Goal: Task Accomplishment & Management: Manage account settings

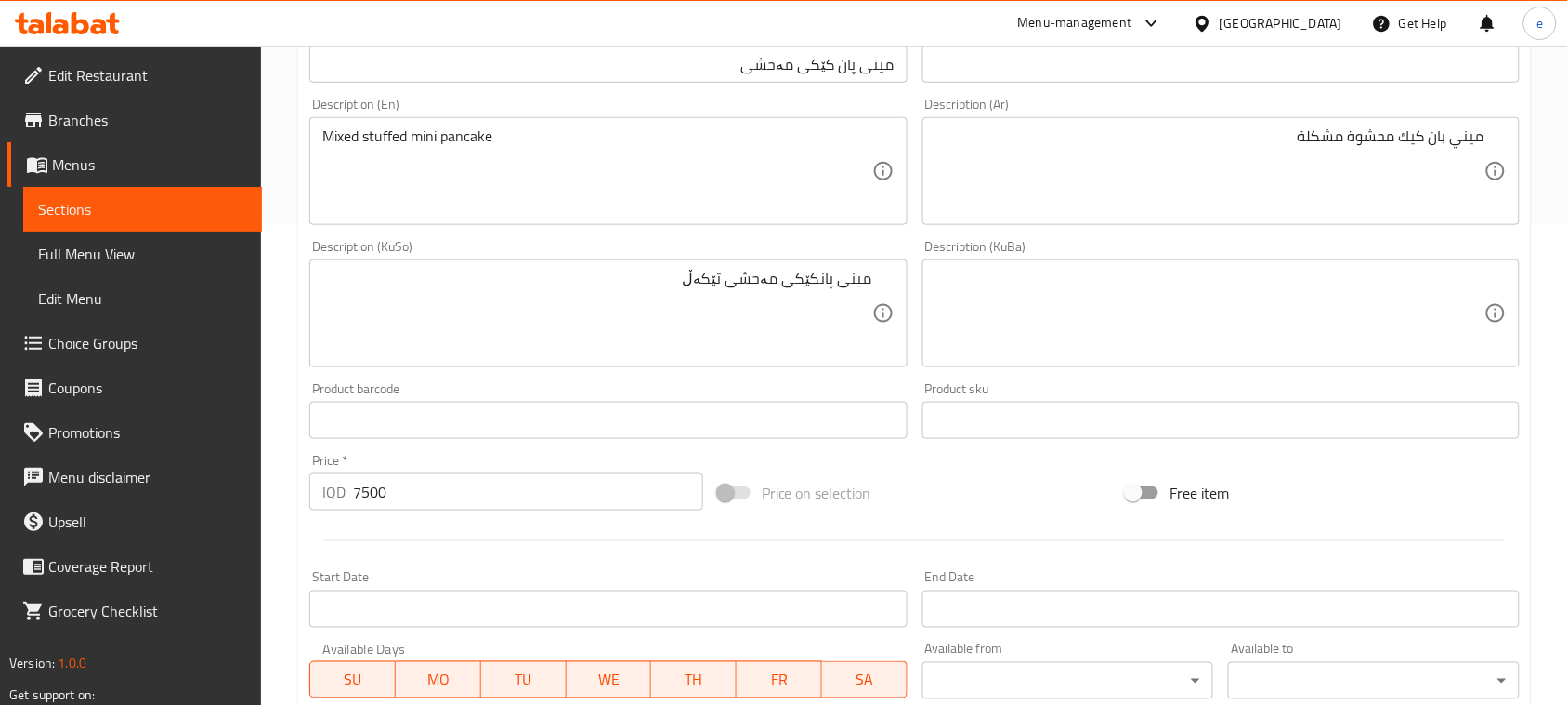
scroll to position [586, 0]
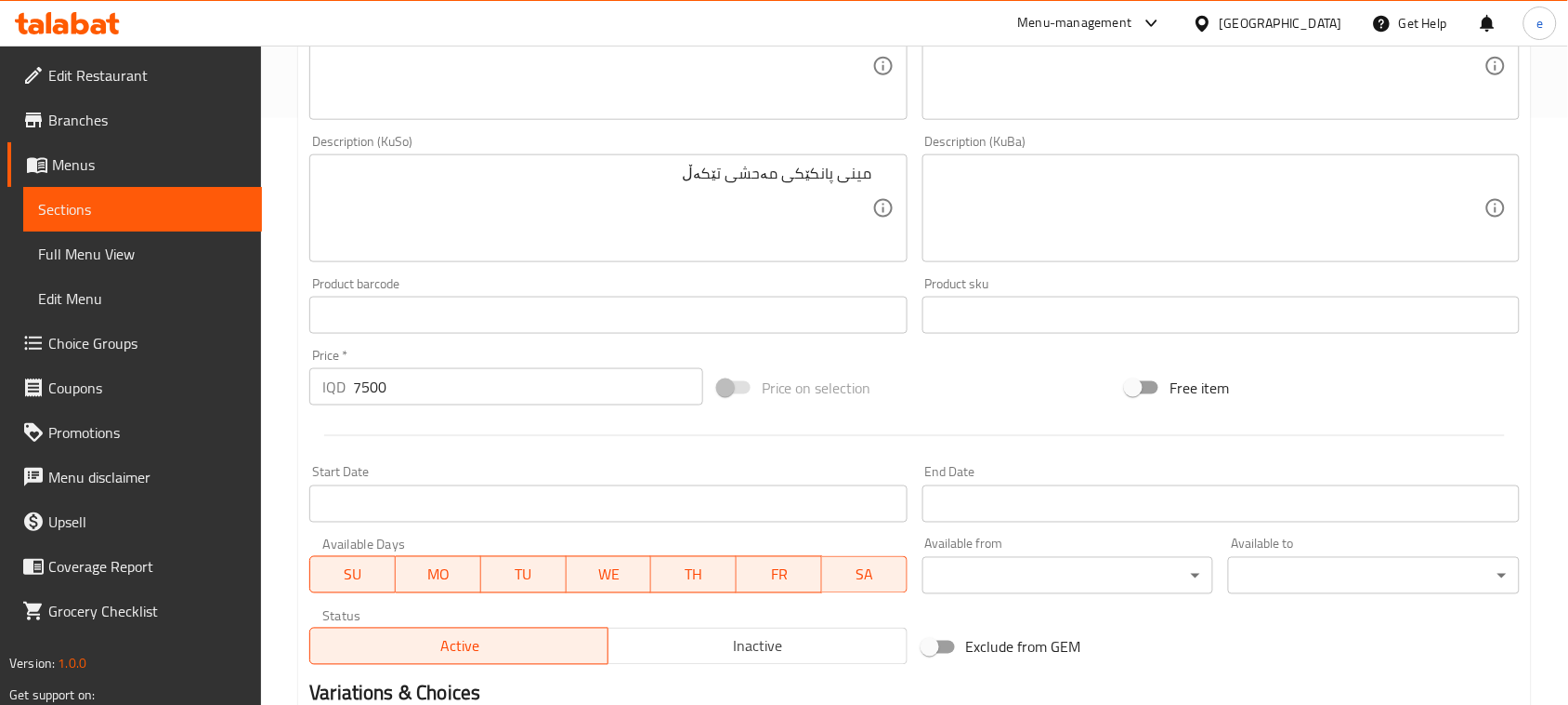
click at [75, 187] on link "Sections" at bounding box center [142, 209] width 238 height 45
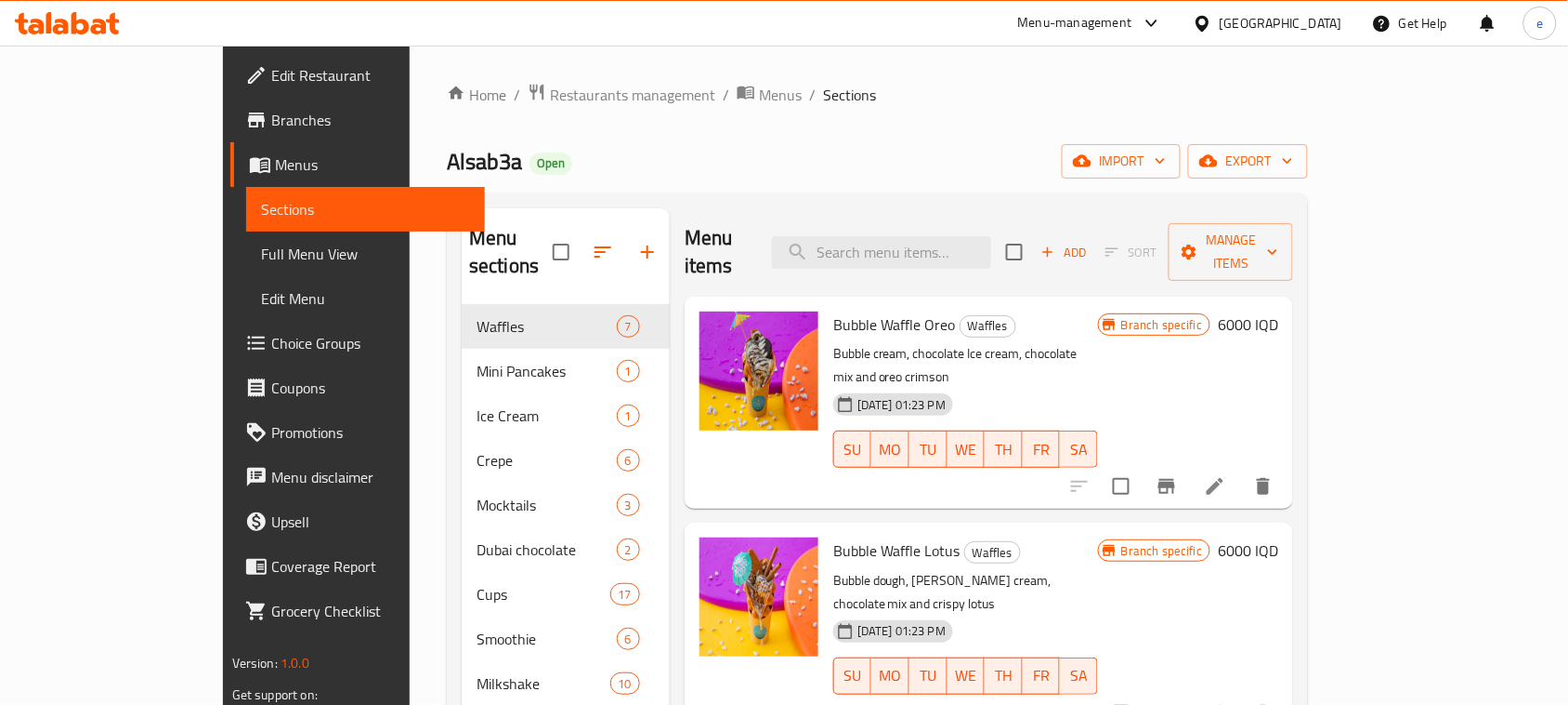
click at [100, 35] on div at bounding box center [67, 23] width 135 height 37
click at [110, 29] on icon at bounding box center [113, 24] width 13 height 21
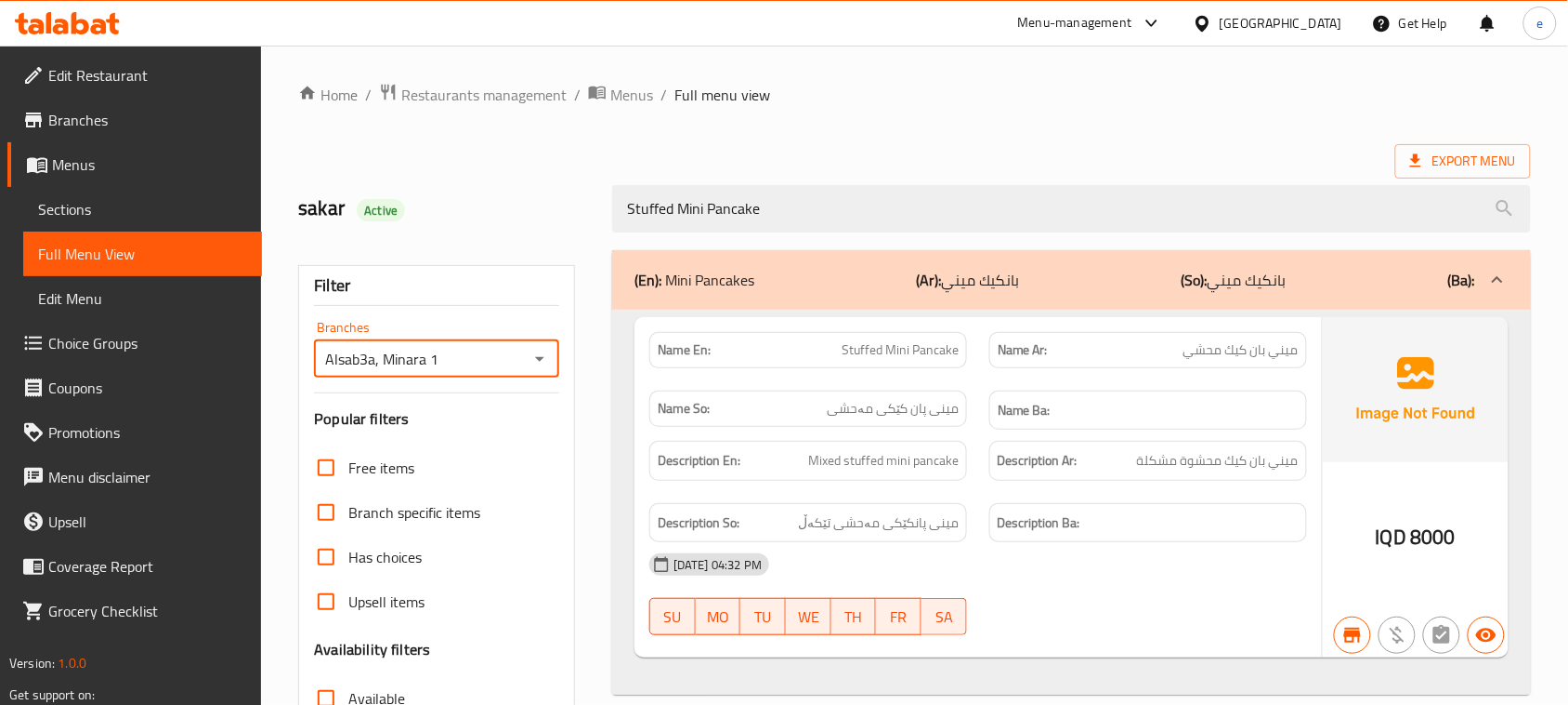
click at [100, 21] on icon at bounding box center [99, 26] width 15 height 15
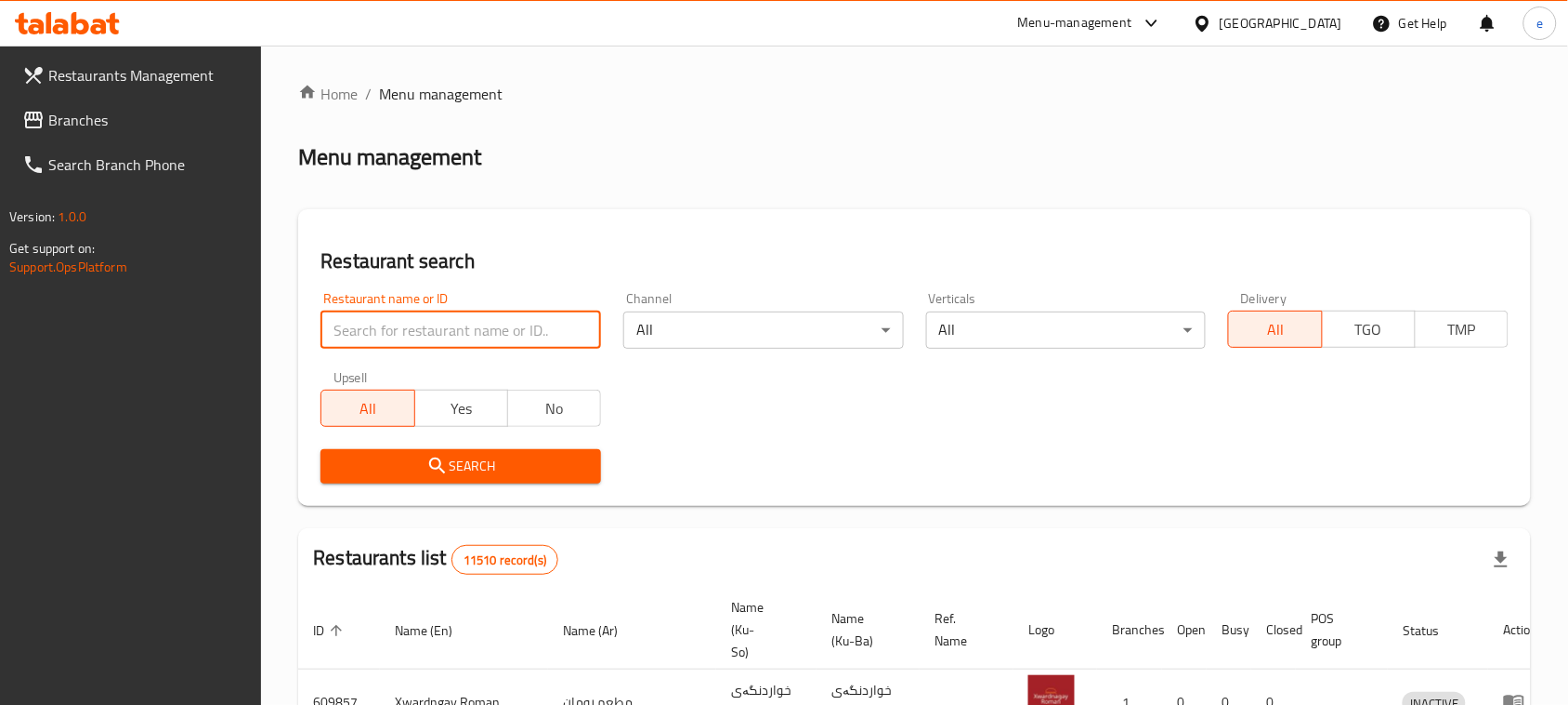
click at [423, 328] on input "search" at bounding box center [460, 330] width 280 height 37
paste input "690129"
type input "690129"
click button "Search" at bounding box center [460, 466] width 280 height 34
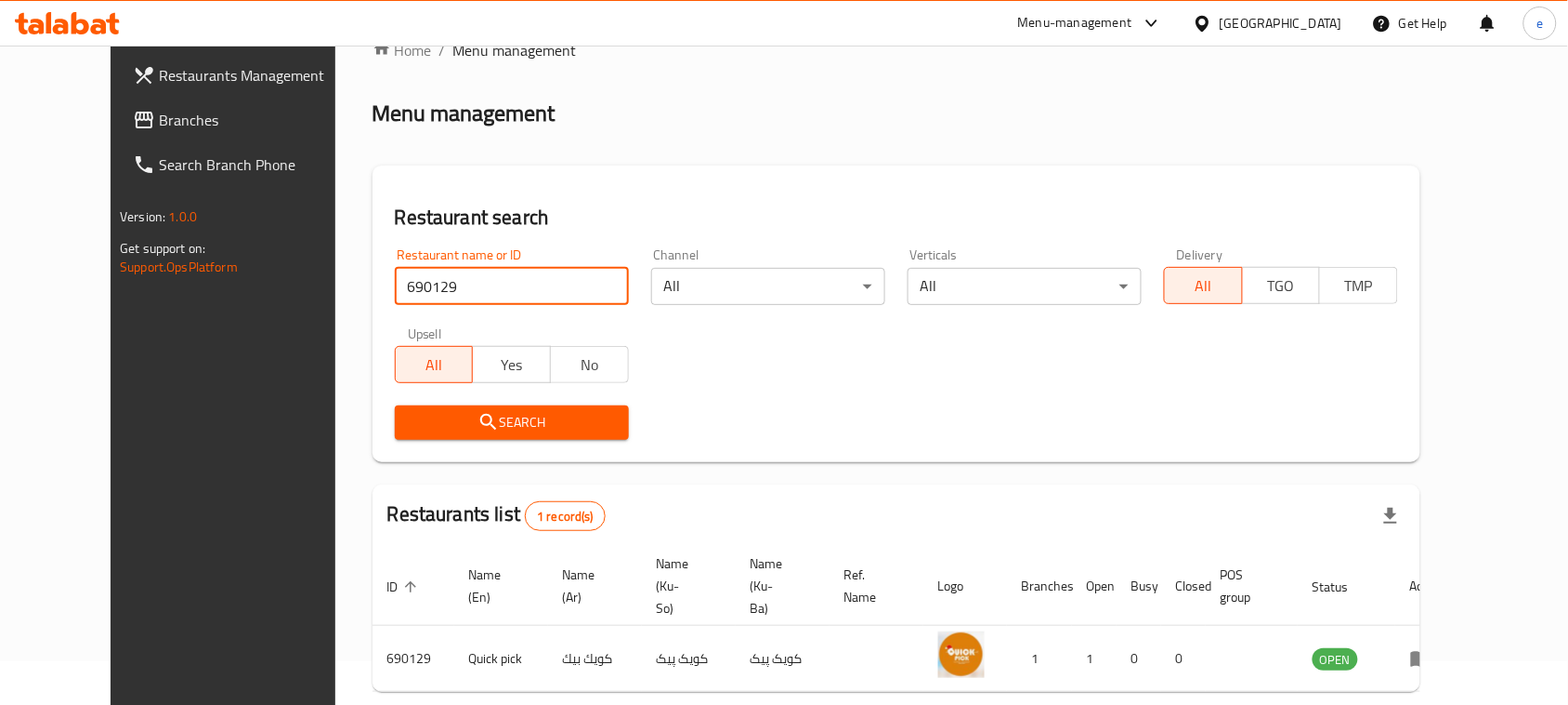
scroll to position [109, 0]
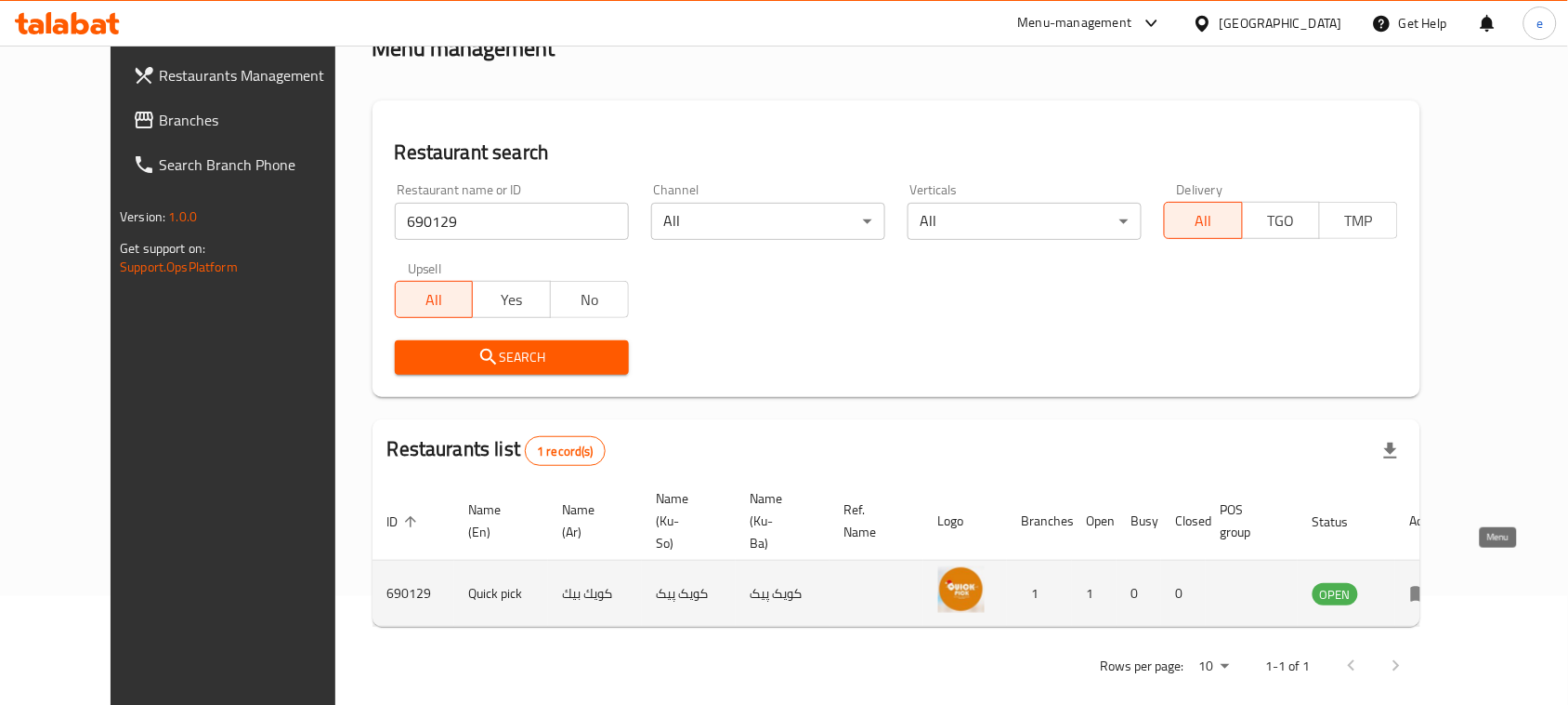
click at [1432, 586] on icon "enhanced table" at bounding box center [1421, 594] width 20 height 15
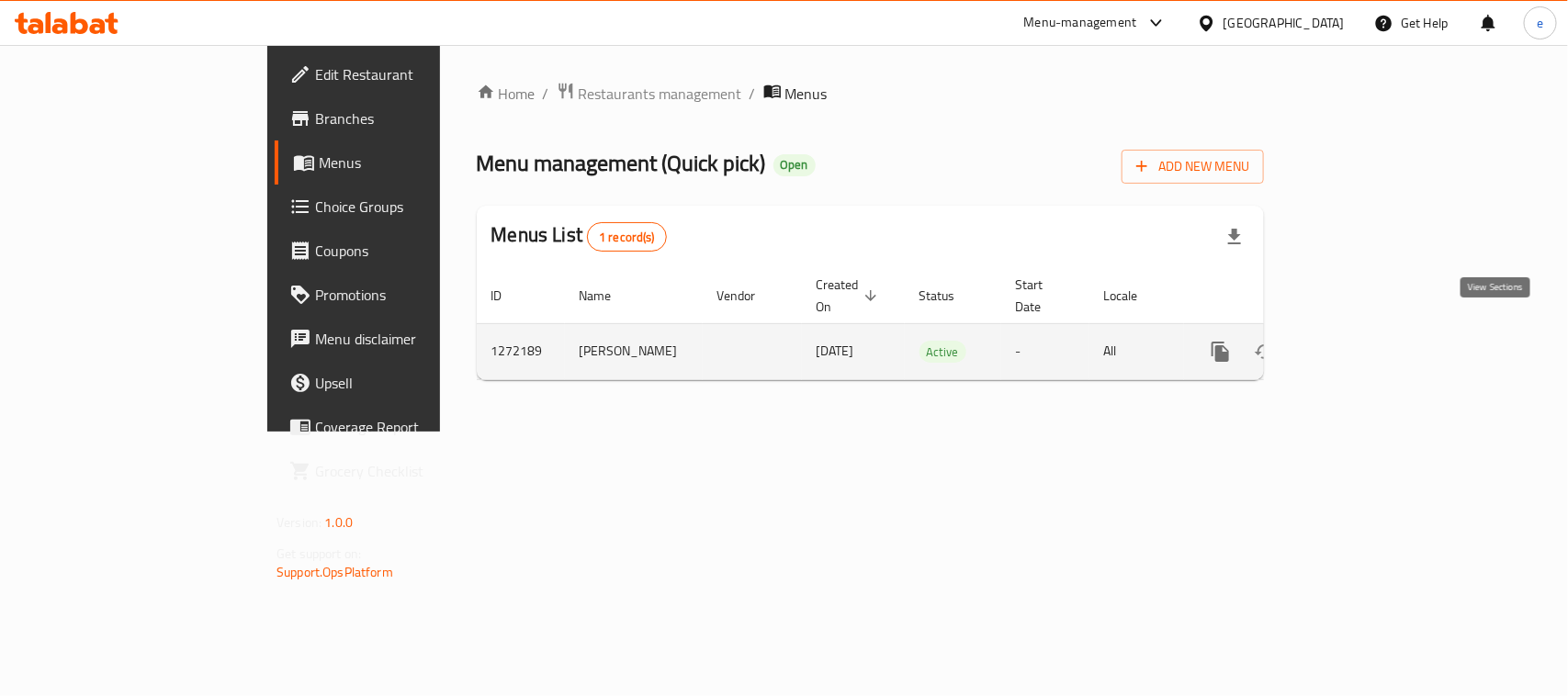
click at [1361, 343] on icon "enhanced table" at bounding box center [1352, 351] width 16 height 16
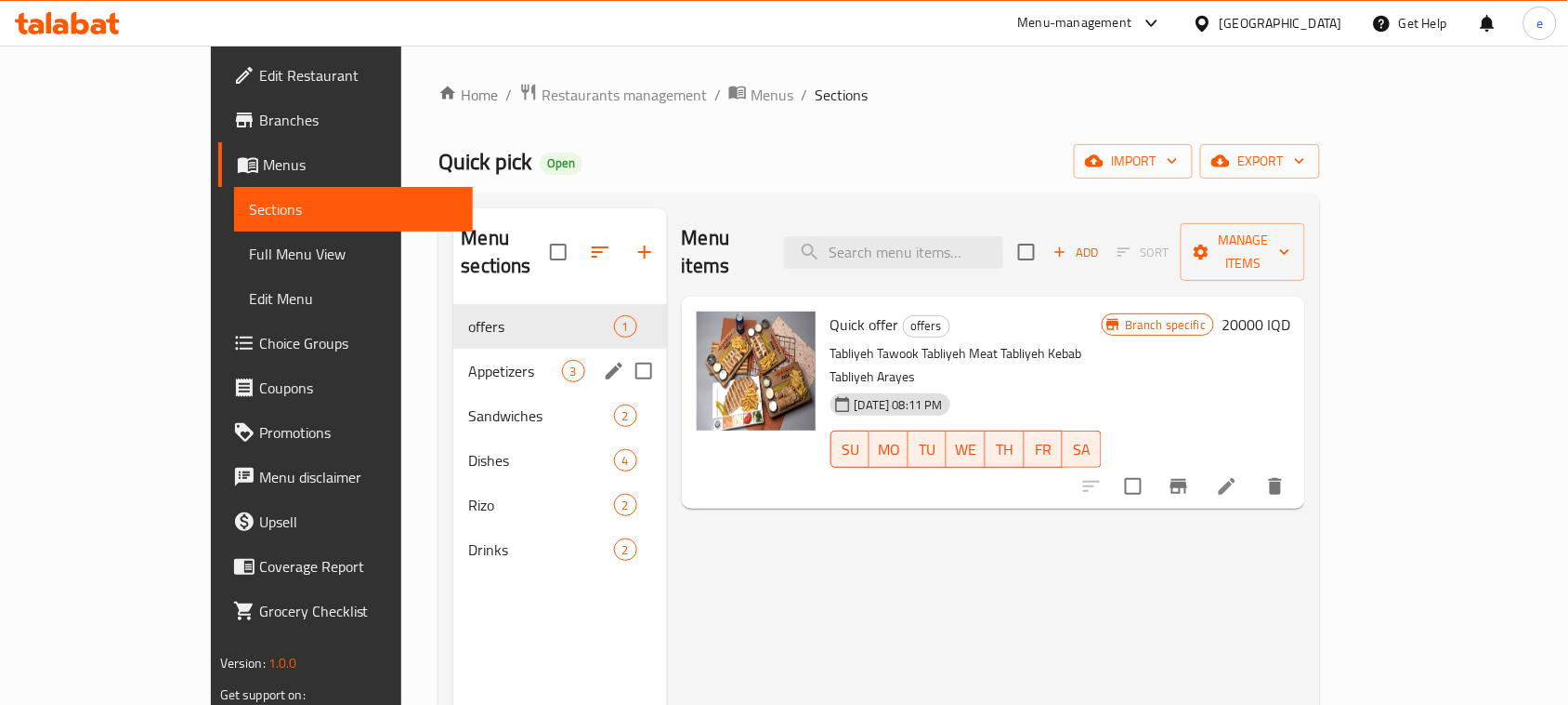
click at [454, 349] on div "Appetizers 3" at bounding box center [560, 371] width 213 height 45
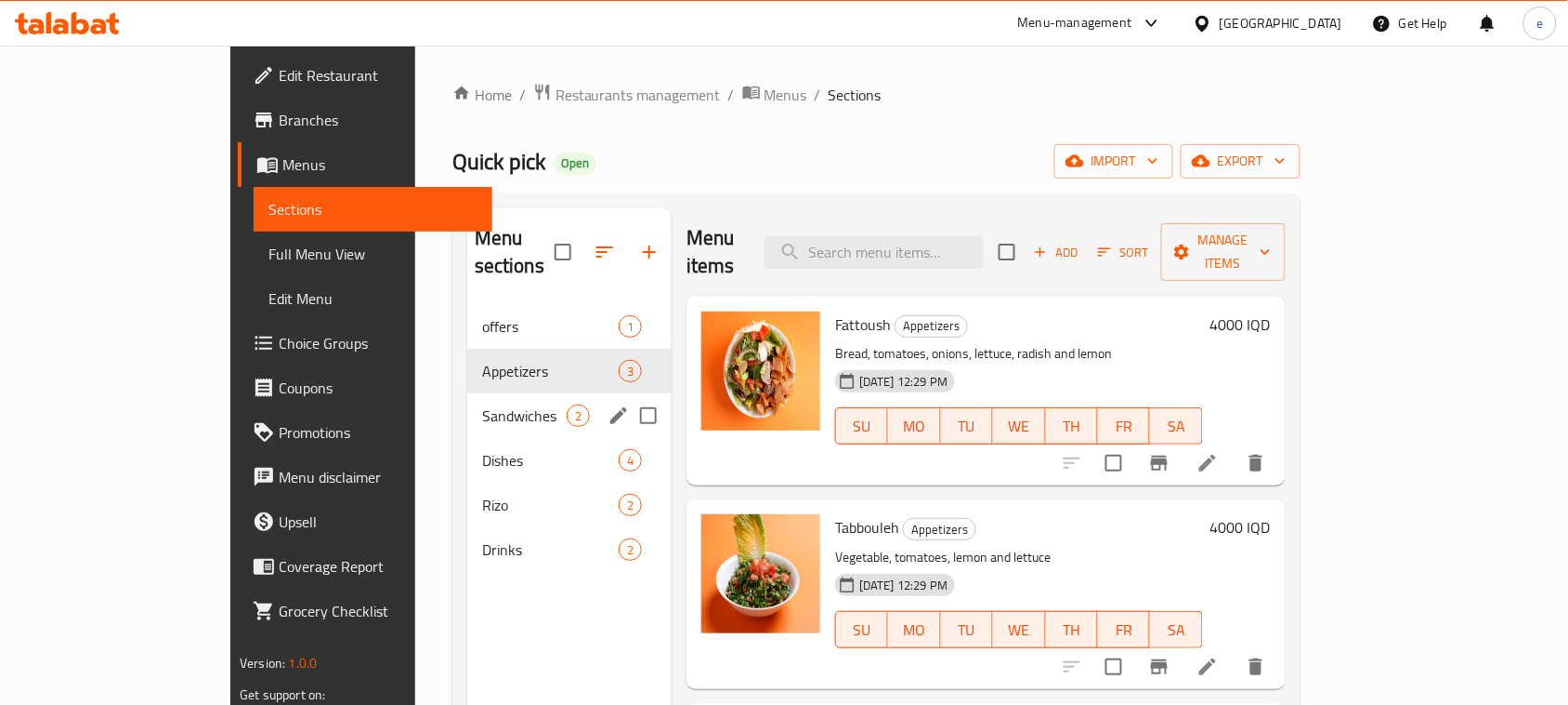
click at [482, 404] on span "Sandwiches" at bounding box center [525, 415] width 84 height 22
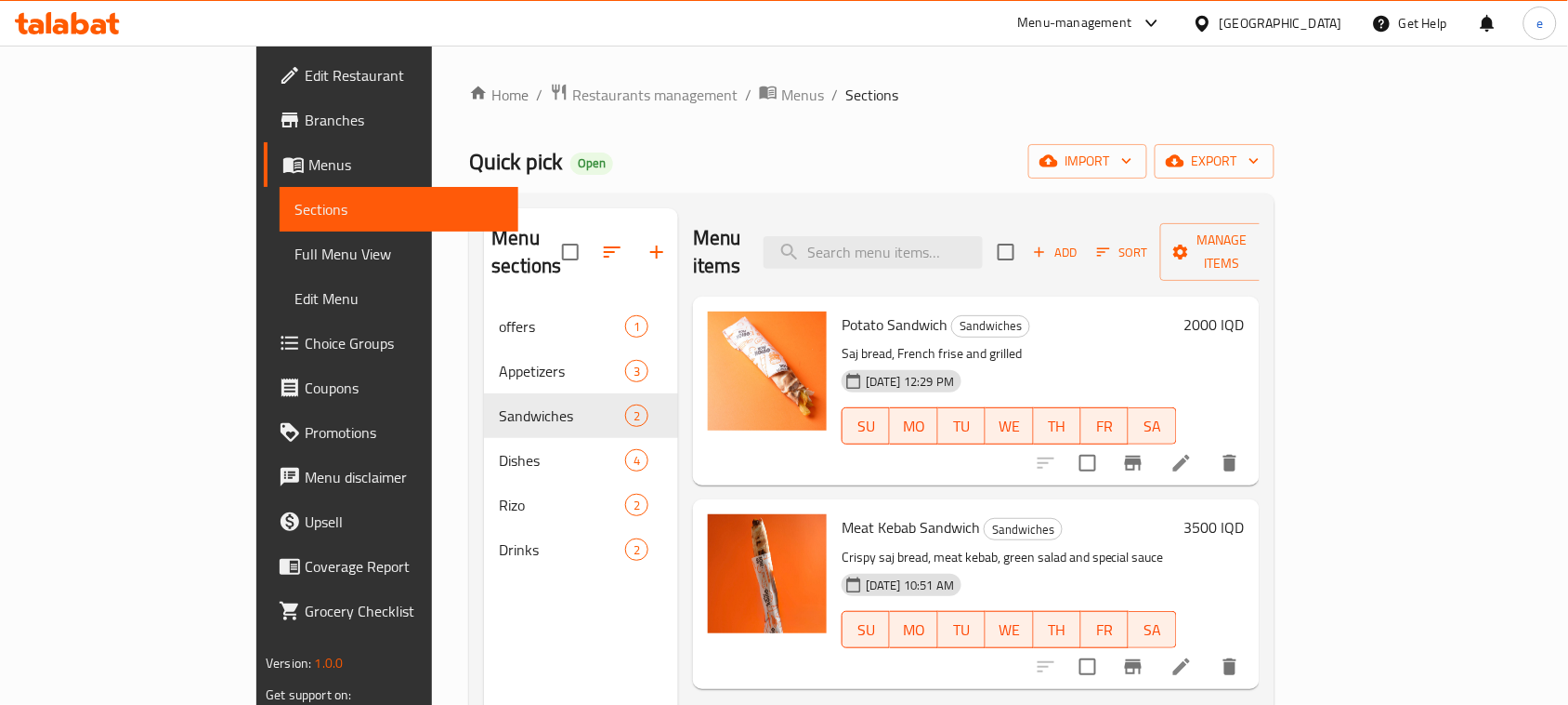
click at [646, 240] on icon "button" at bounding box center [657, 251] width 22 height 22
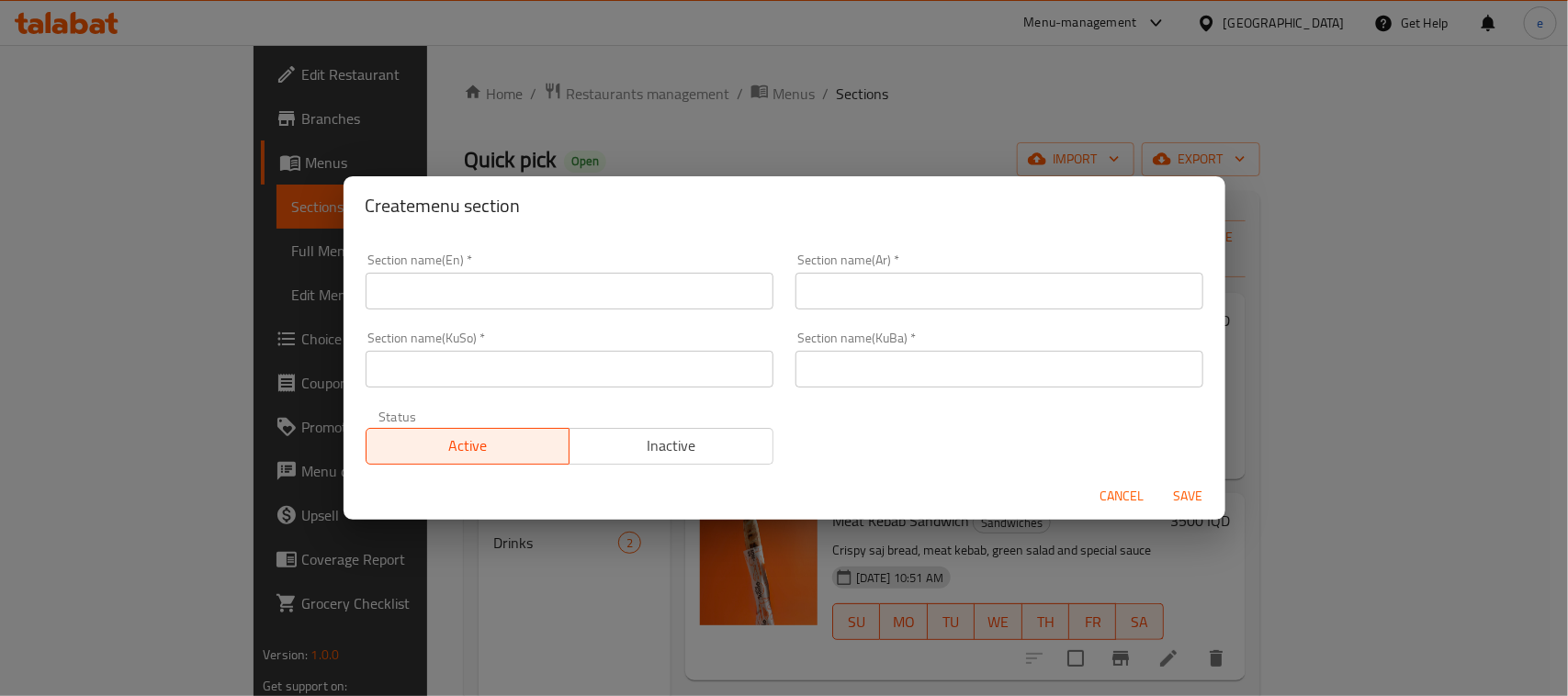
click at [594, 352] on input "text" at bounding box center [569, 369] width 408 height 37
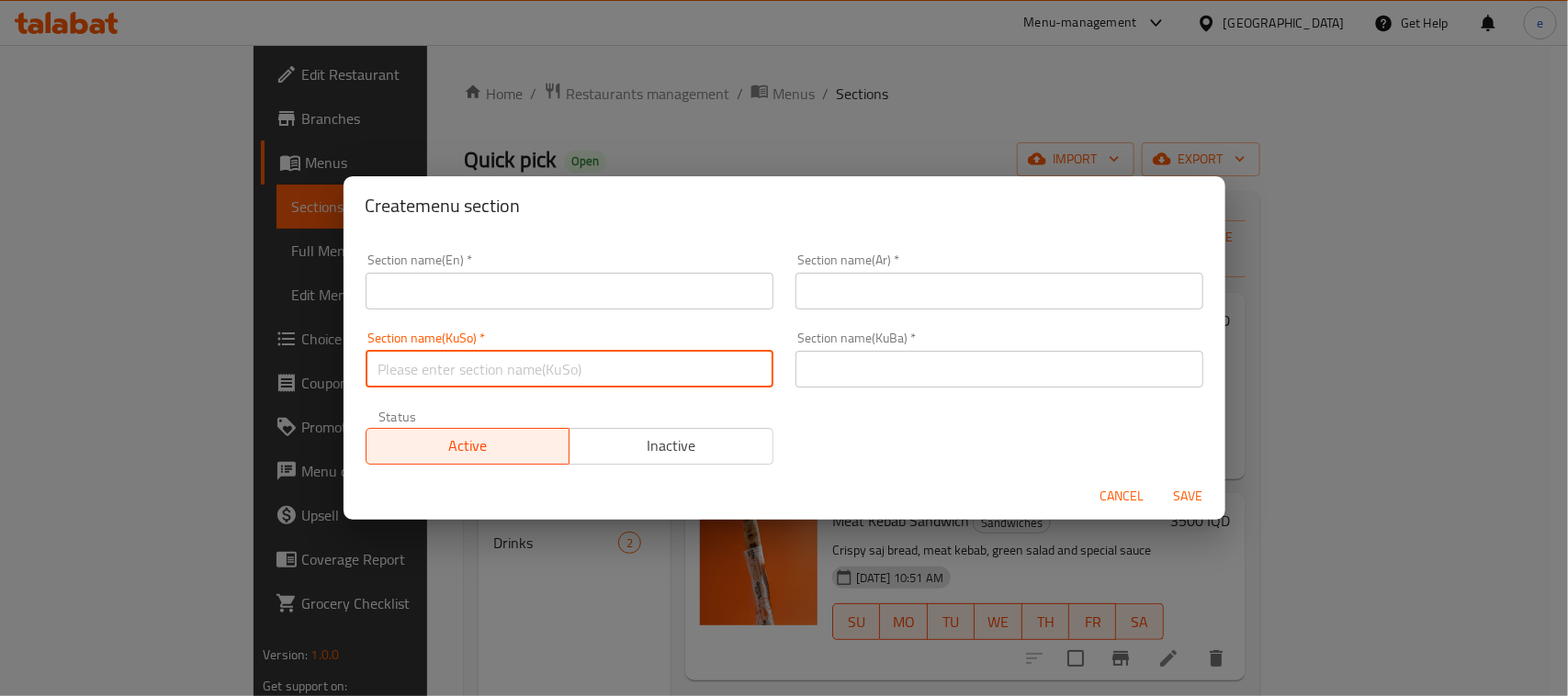
paste input "بەرگر/برگەر"
type input "بەرگر/برگەر"
click at [884, 381] on input "text" at bounding box center [998, 369] width 408 height 37
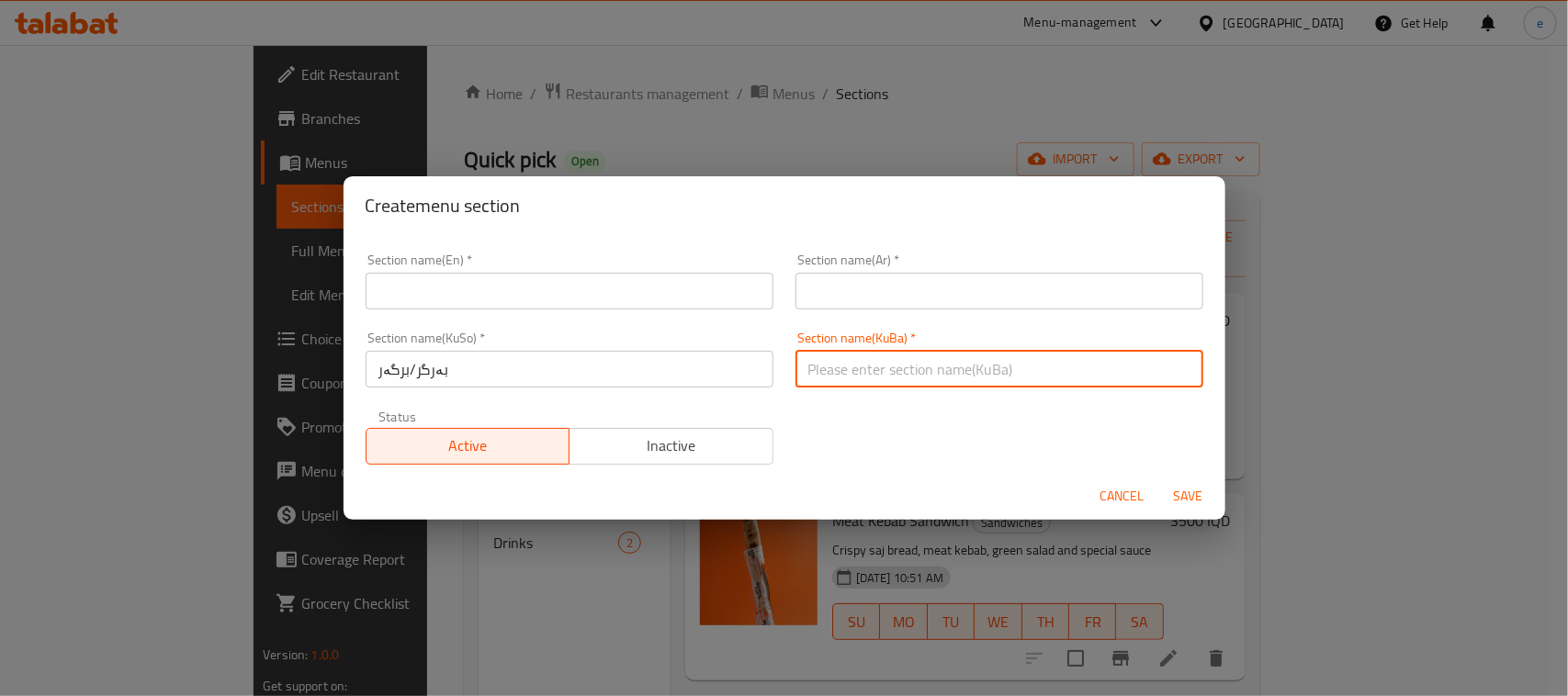
paste input "بەرگر/برگەر"
type input "بەرگر/برگەر"
click at [594, 304] on input "text" at bounding box center [569, 290] width 408 height 37
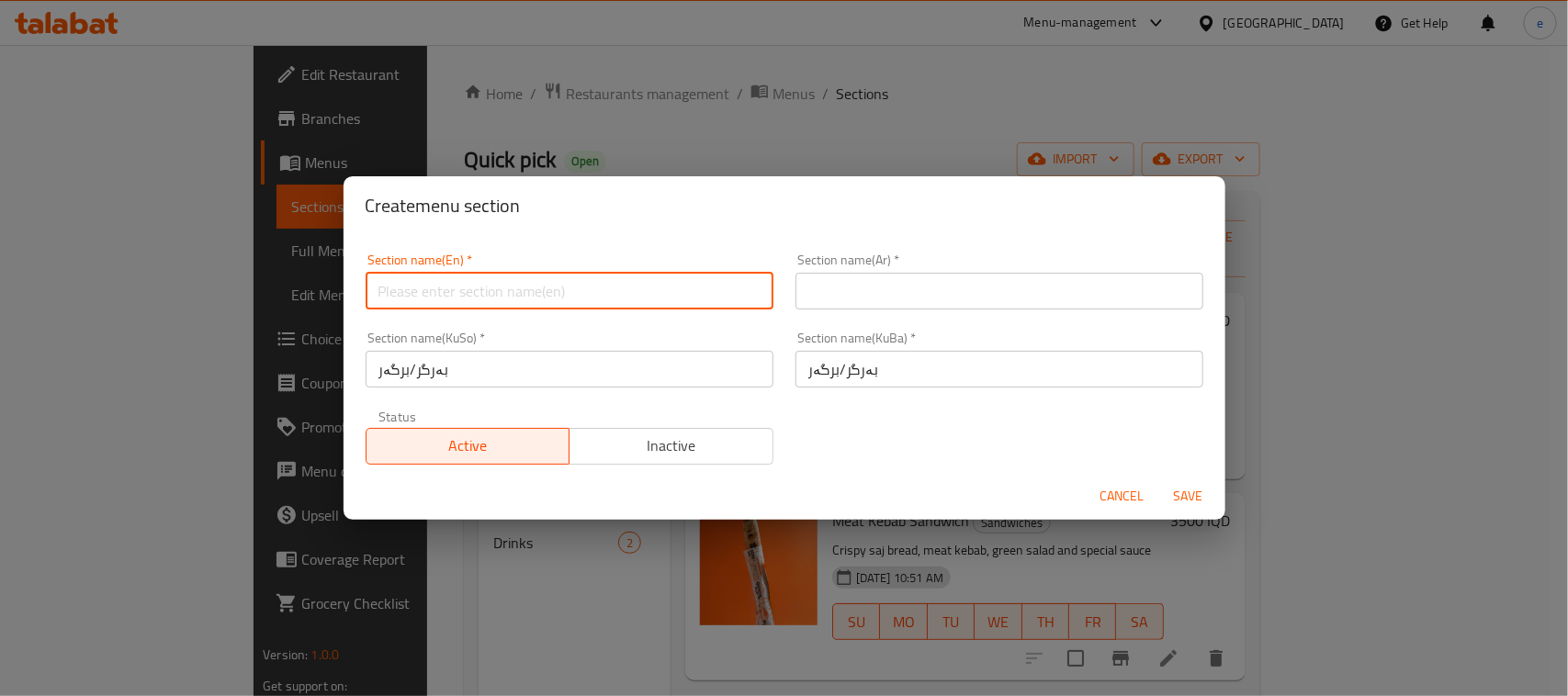
paste input "Burger"
type input "Burger"
click at [932, 296] on input "text" at bounding box center [998, 290] width 408 height 37
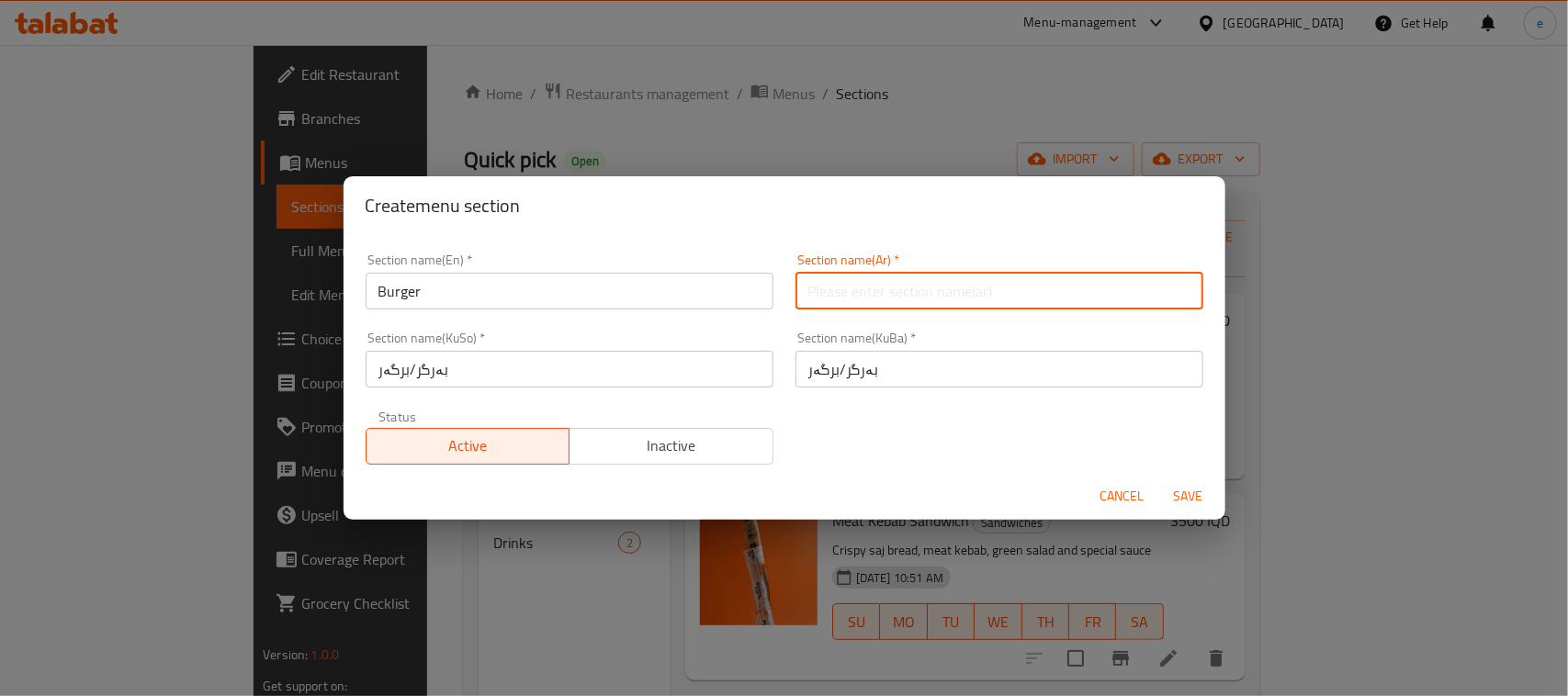
paste input "البرجر"
type input "البرجر"
click at [390, 370] on input "بەرگر/برگەر" at bounding box center [569, 369] width 408 height 37
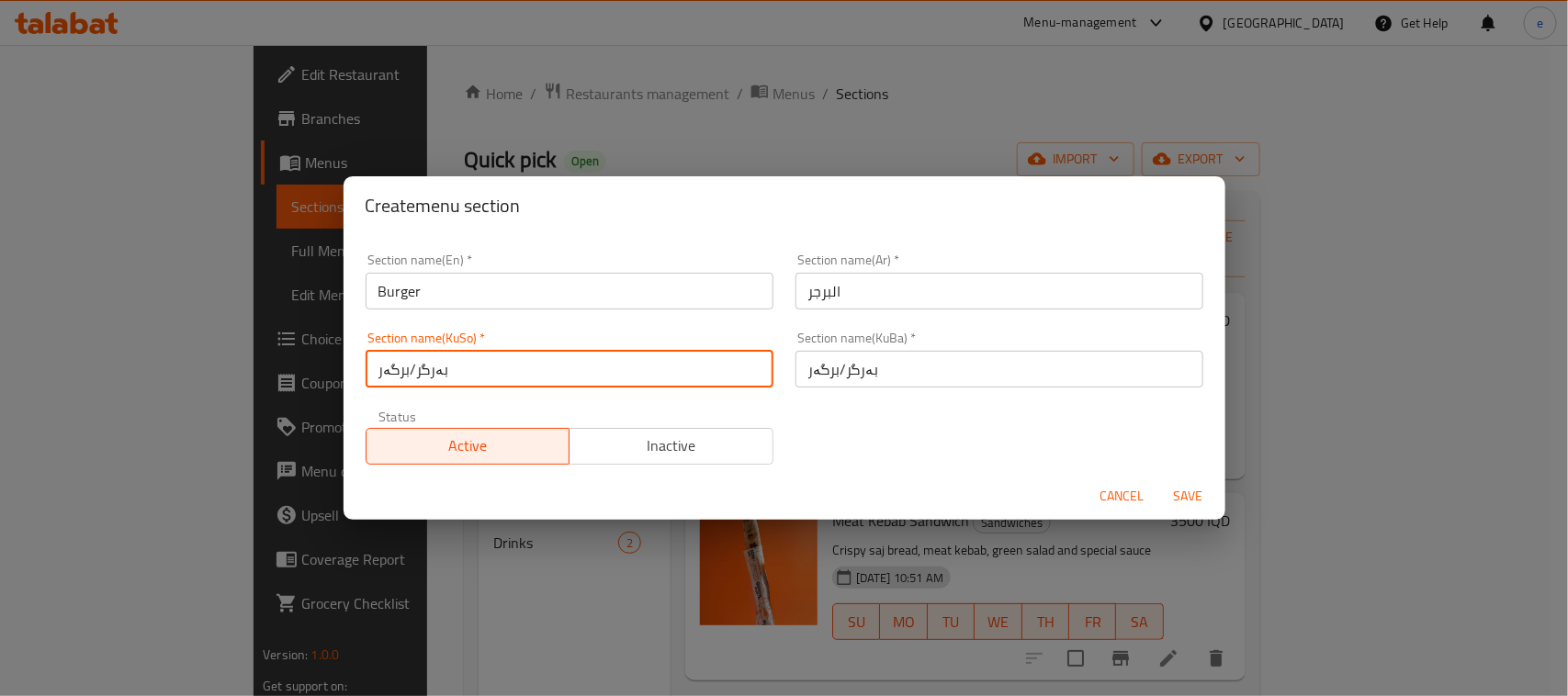
click at [390, 370] on input "بەرگر/برگەر" at bounding box center [569, 369] width 408 height 37
click at [412, 374] on input "بەرگر" at bounding box center [569, 369] width 408 height 37
click at [414, 374] on input "بەرگر" at bounding box center [569, 369] width 408 height 37
type input "بەرگر"
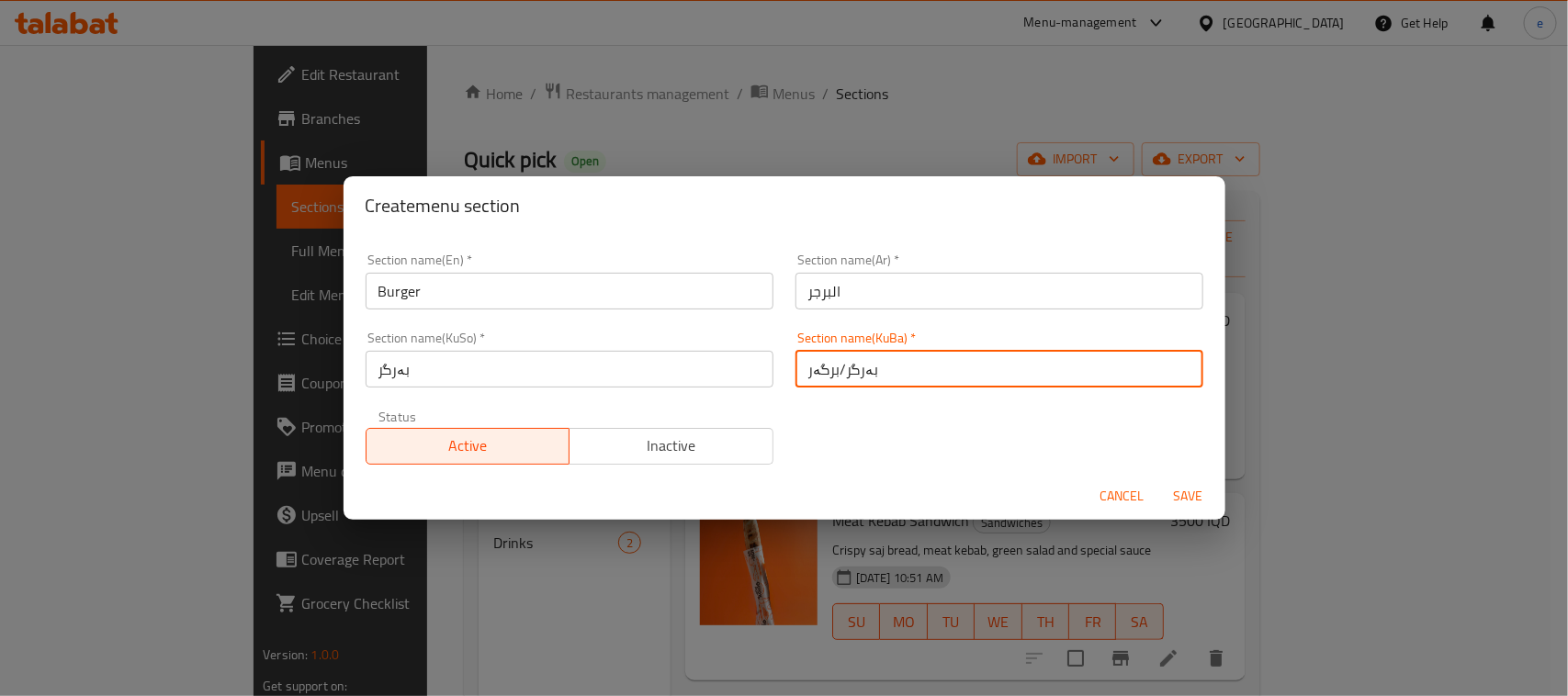
click at [810, 368] on input "بەرگر/برگەر" at bounding box center [998, 369] width 408 height 37
click at [814, 368] on input "بەرگر/برگەر" at bounding box center [998, 369] width 408 height 37
paste input "text"
type input "بەرگر"
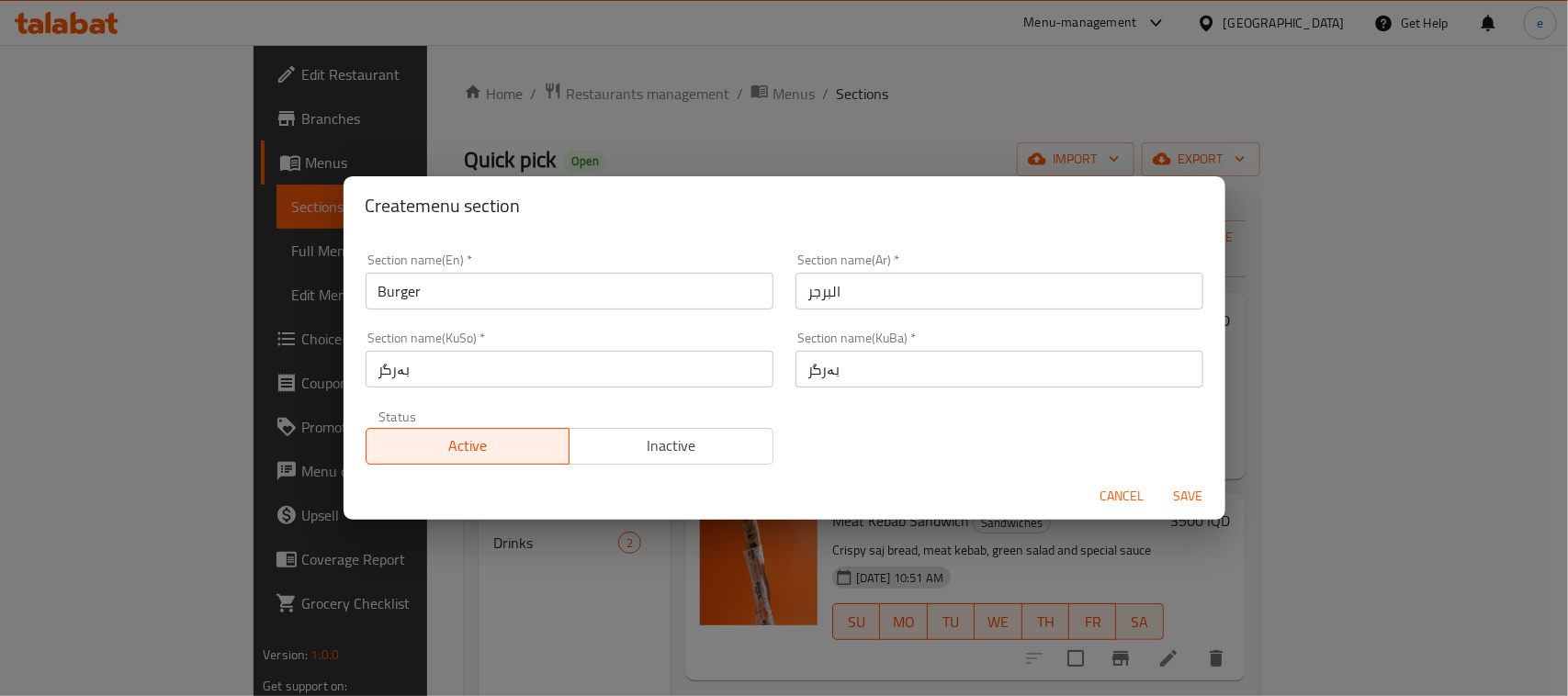
click at [800, 450] on div "Section name(En)   * Burger Section name(En) * Section name(Ar)   * البرجر Sect…" at bounding box center [784, 358] width 859 height 234
click at [1199, 507] on span "Save" at bounding box center [1189, 496] width 44 height 23
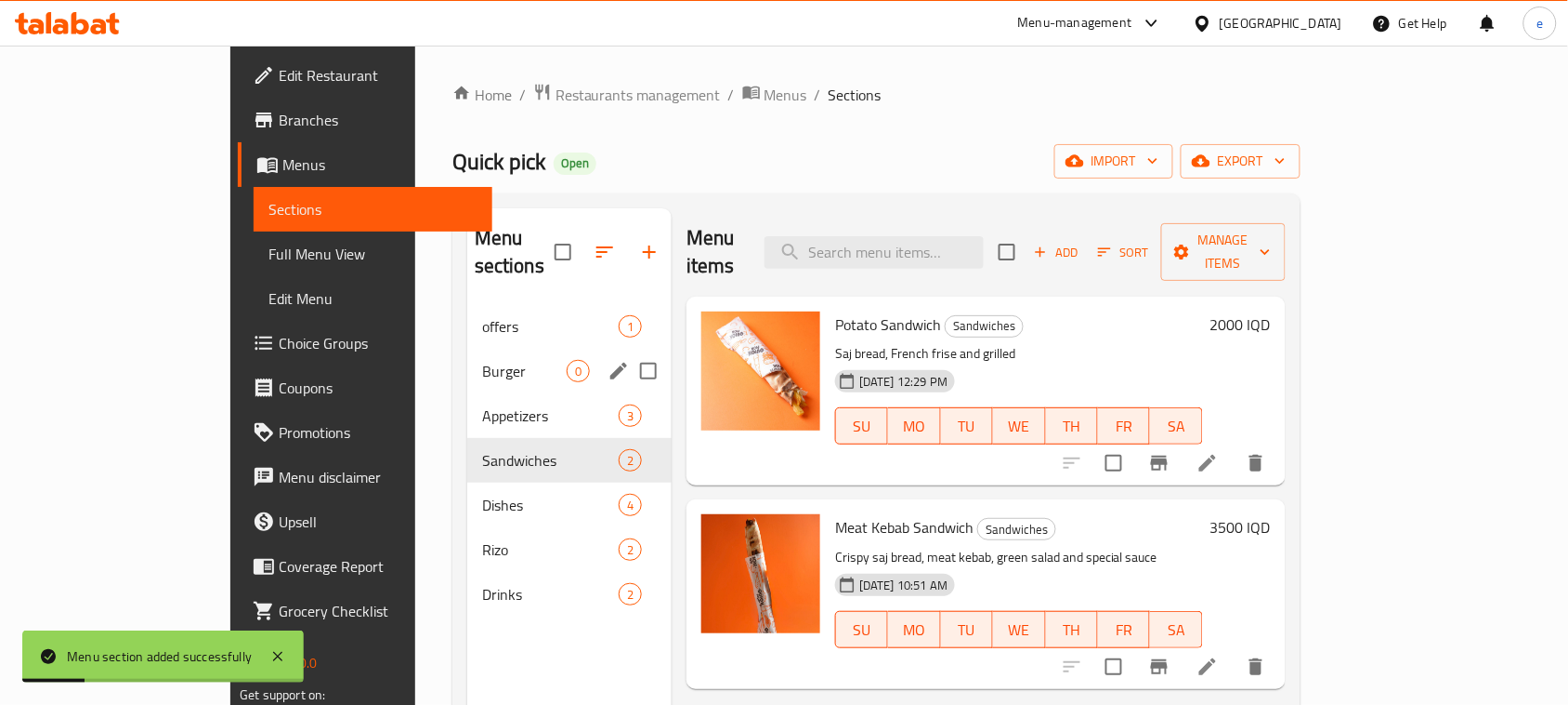
click at [467, 359] on div "Burger 0" at bounding box center [570, 371] width 205 height 45
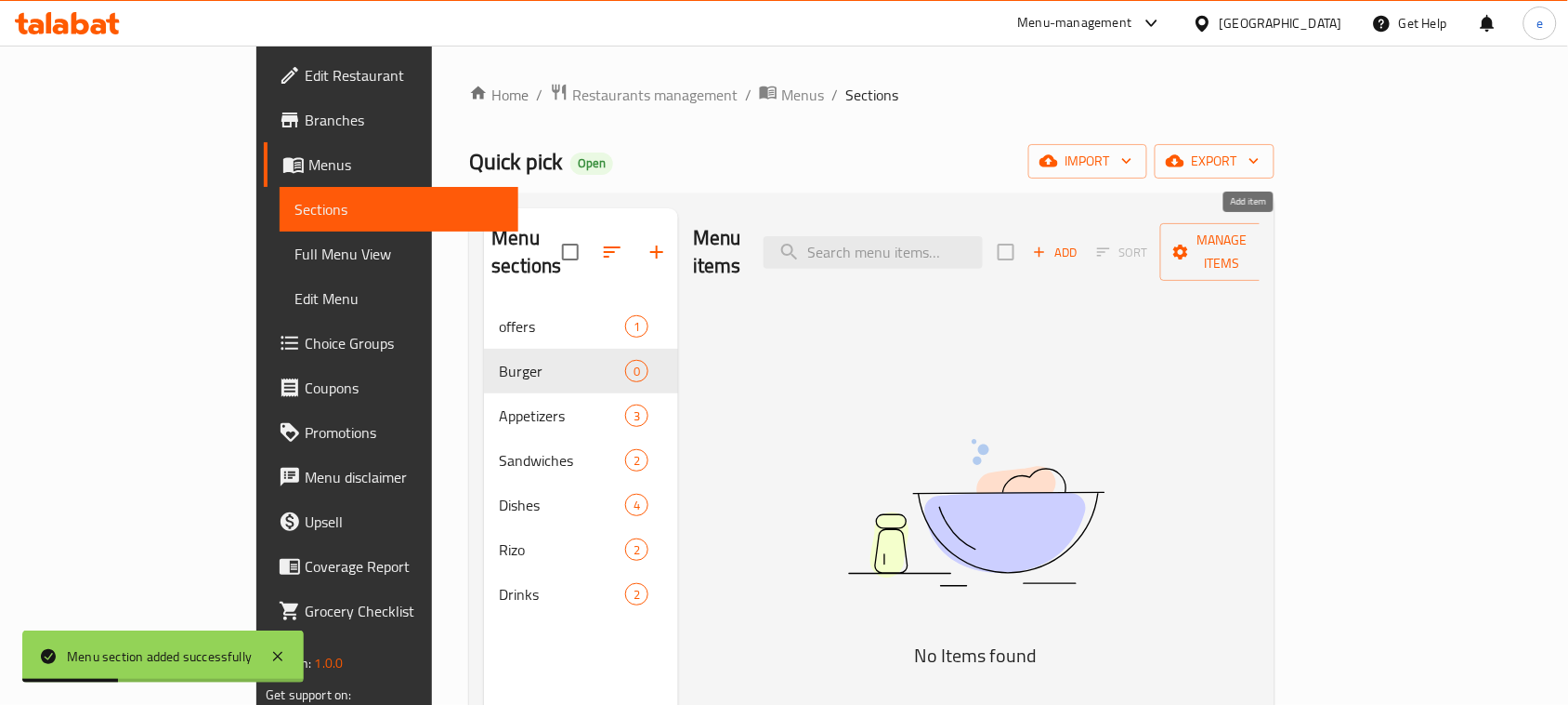
click at [1081, 244] on span "Add" at bounding box center [1055, 252] width 50 height 21
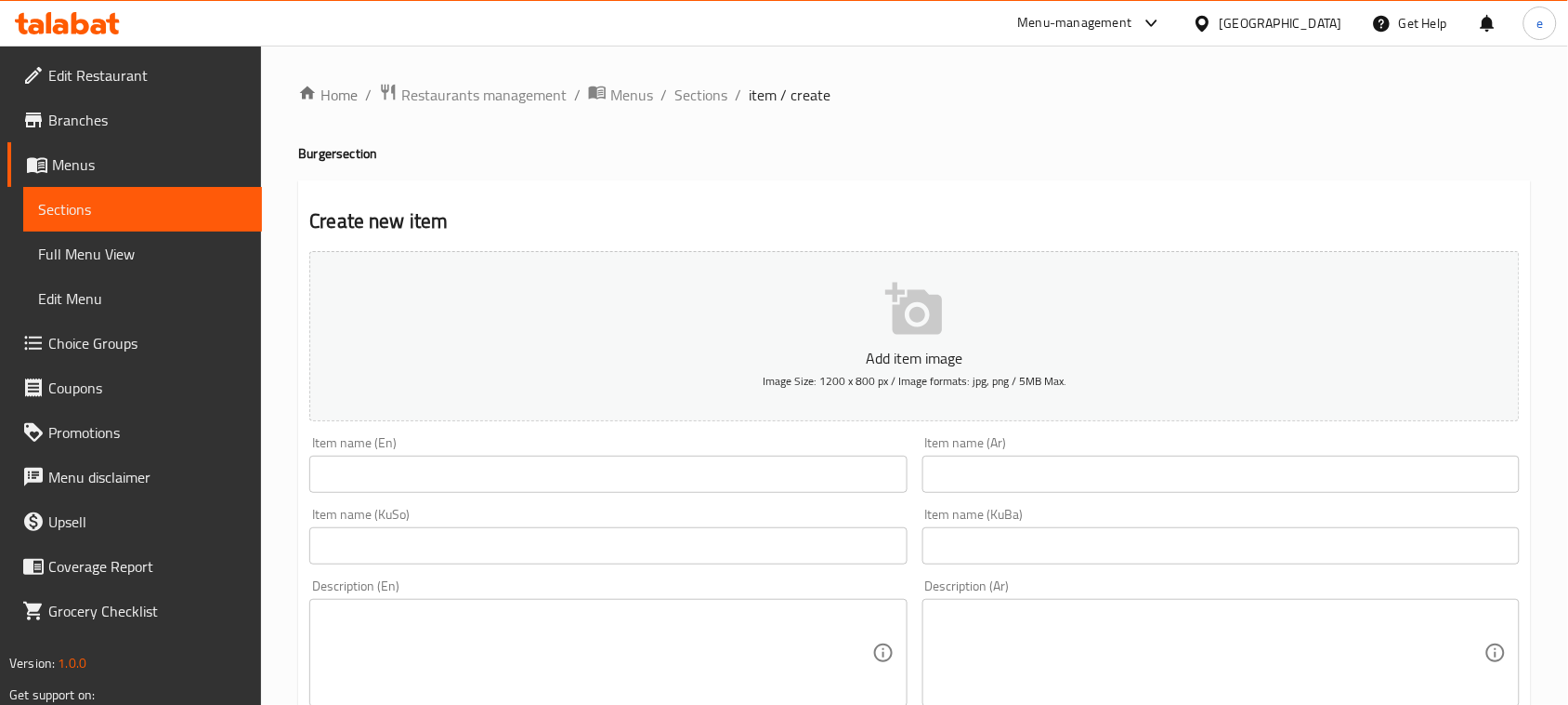
click at [110, 70] on span "Edit Restaurant" at bounding box center [147, 75] width 199 height 22
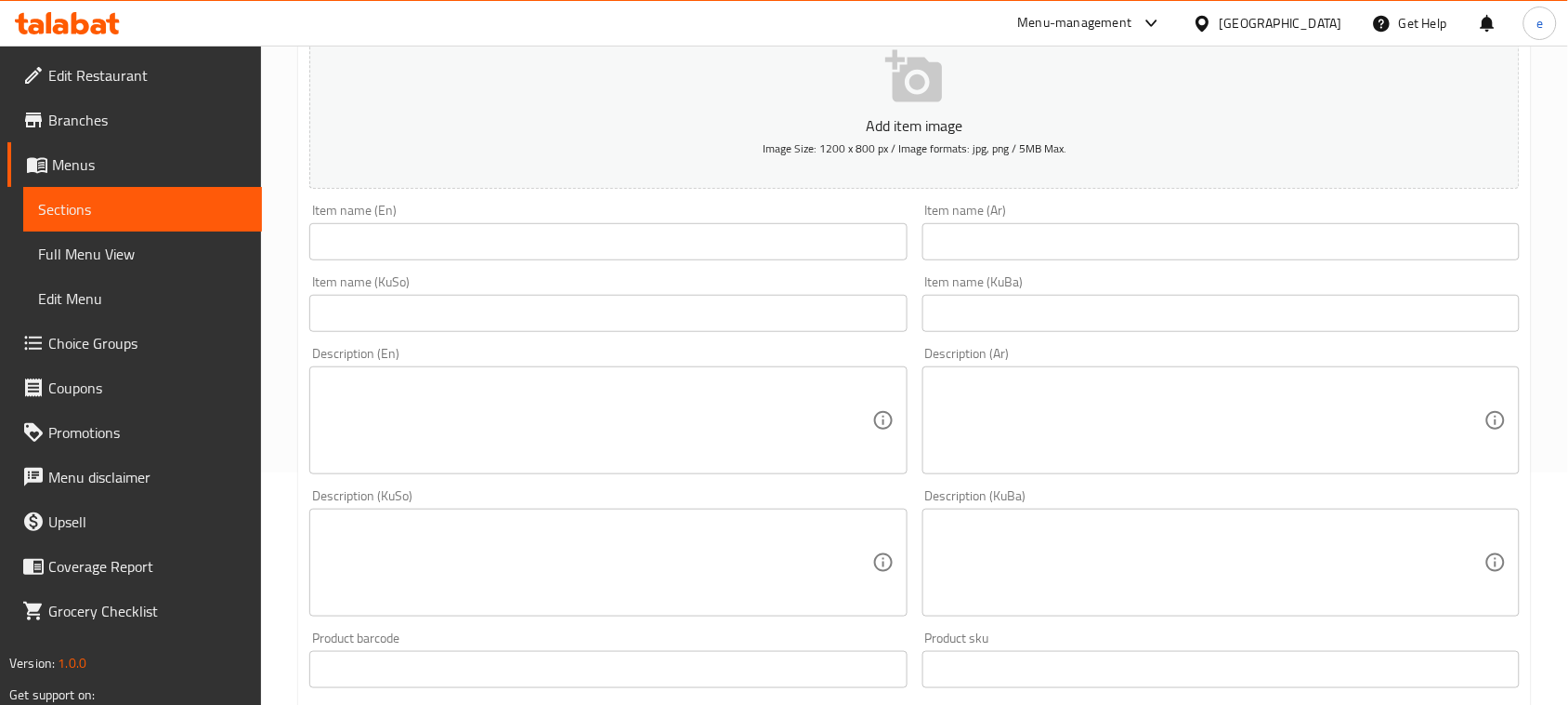
click at [1089, 251] on input "text" at bounding box center [1221, 241] width 597 height 37
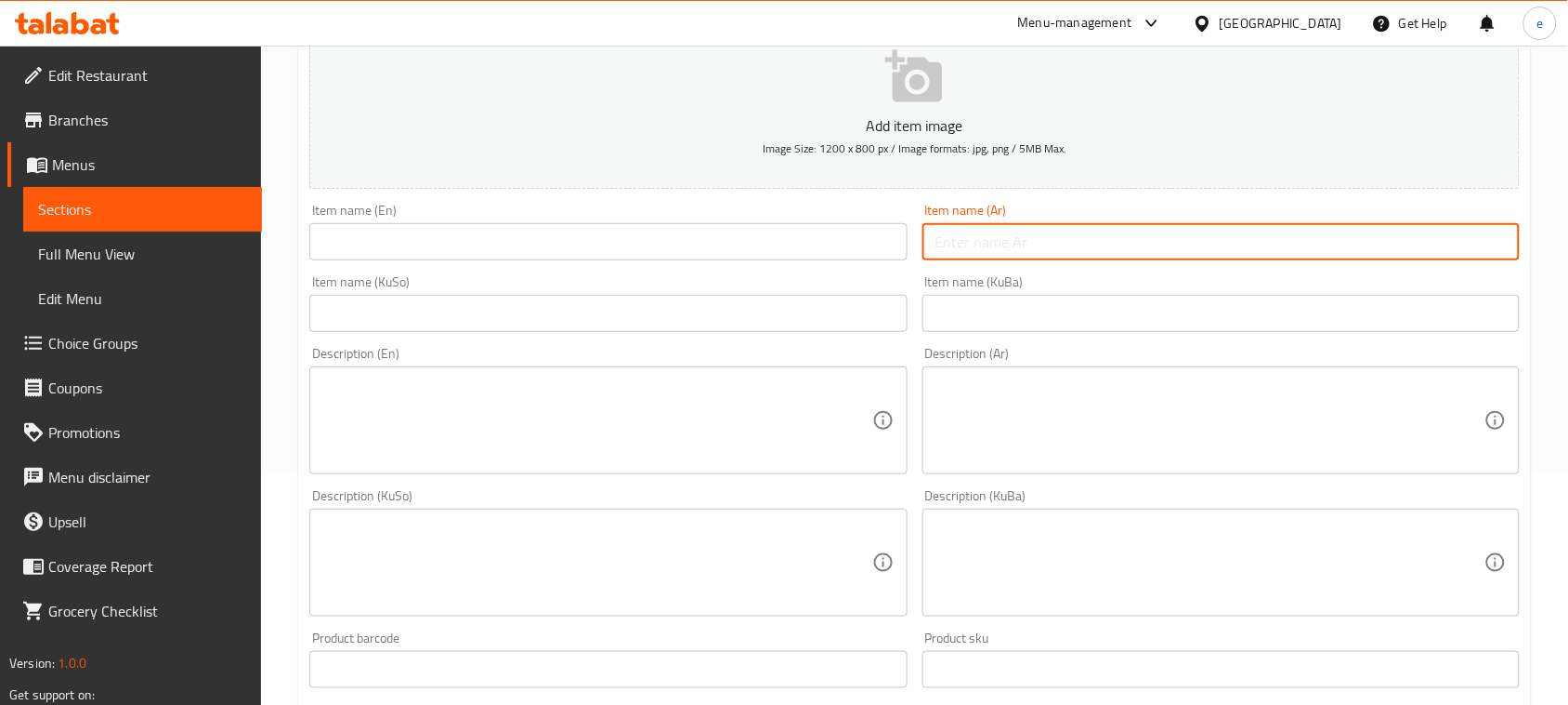
paste input "برجر كويك بيك"
type input "برجر كويك بيك"
click at [438, 242] on input "text" at bounding box center [608, 241] width 597 height 37
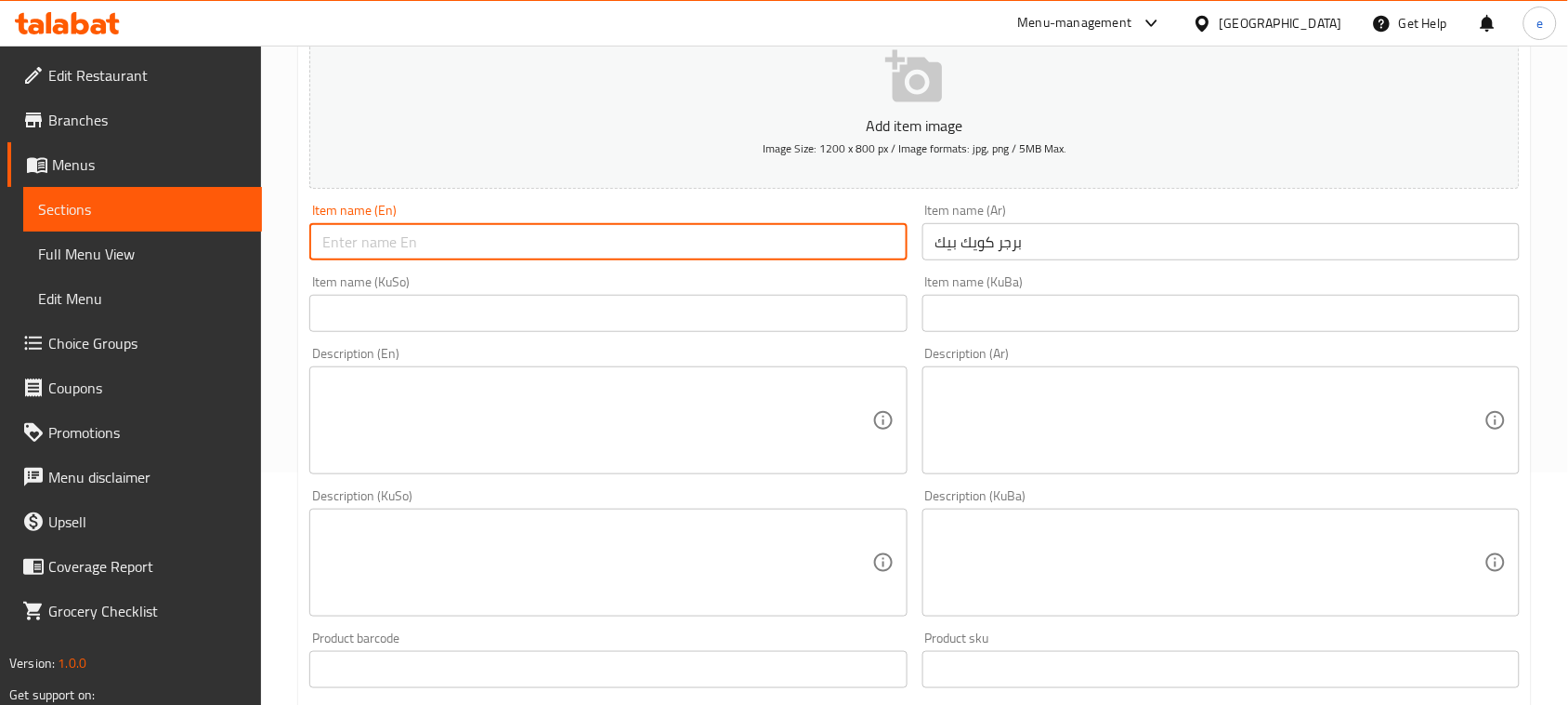
paste input "Quick pick"
click at [504, 246] on input "Quick pick" at bounding box center [608, 241] width 597 height 37
paste input "Burger"
type input "Quick pick Burger"
click at [815, 312] on input "text" at bounding box center [608, 313] width 597 height 37
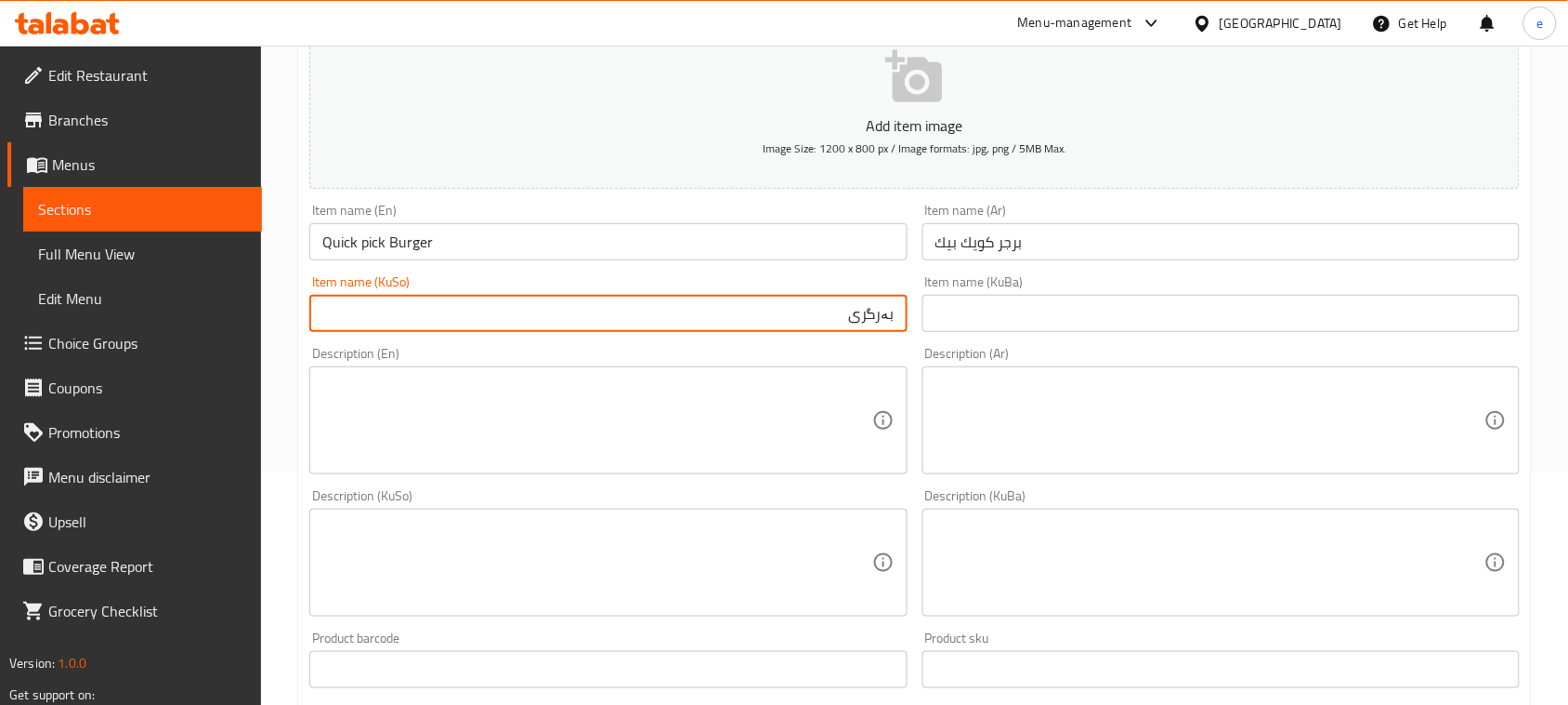
paste input "کویک پیک"
click at [847, 321] on input "بەرگری کویک پیک" at bounding box center [608, 313] width 597 height 37
type input "بەرگری کویک پیک"
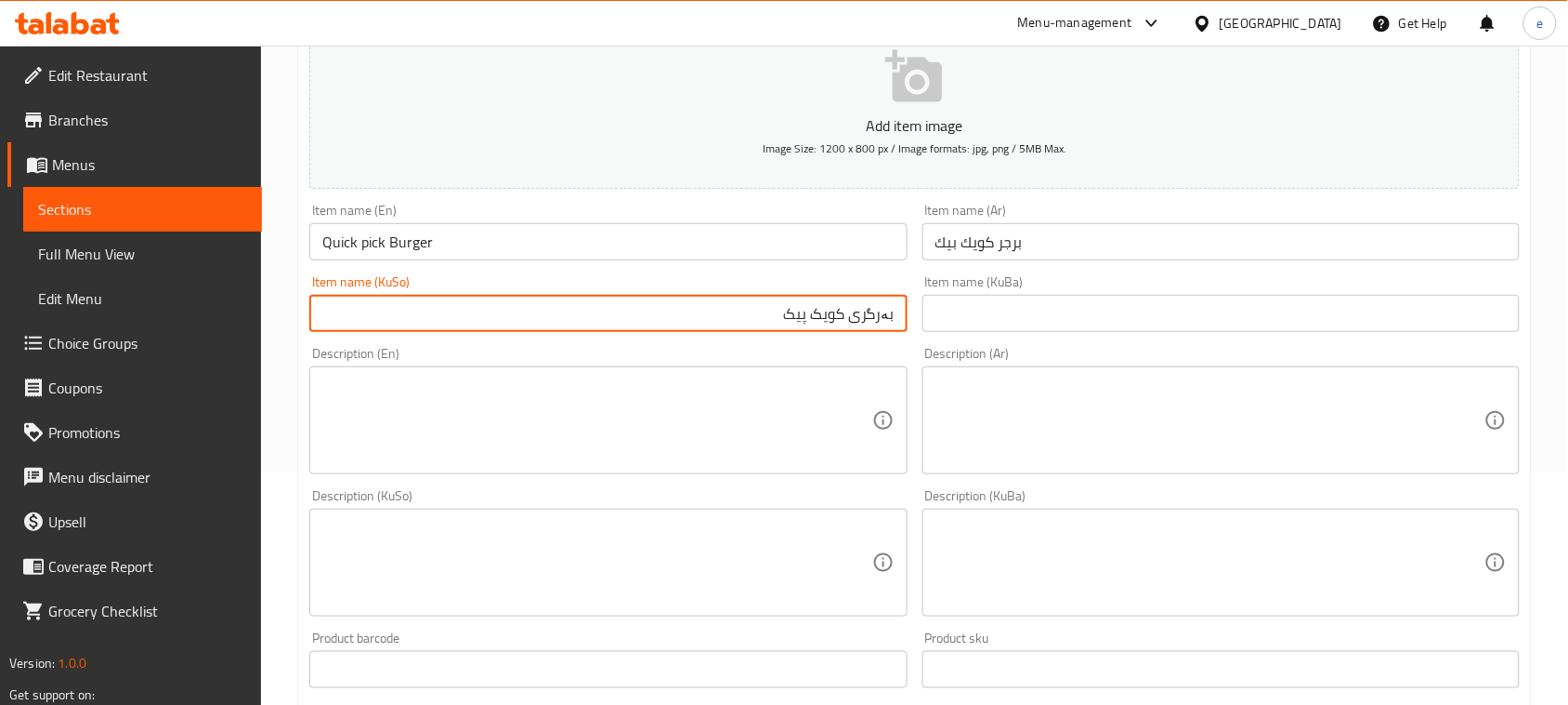
click at [1005, 328] on input "text" at bounding box center [1221, 313] width 597 height 37
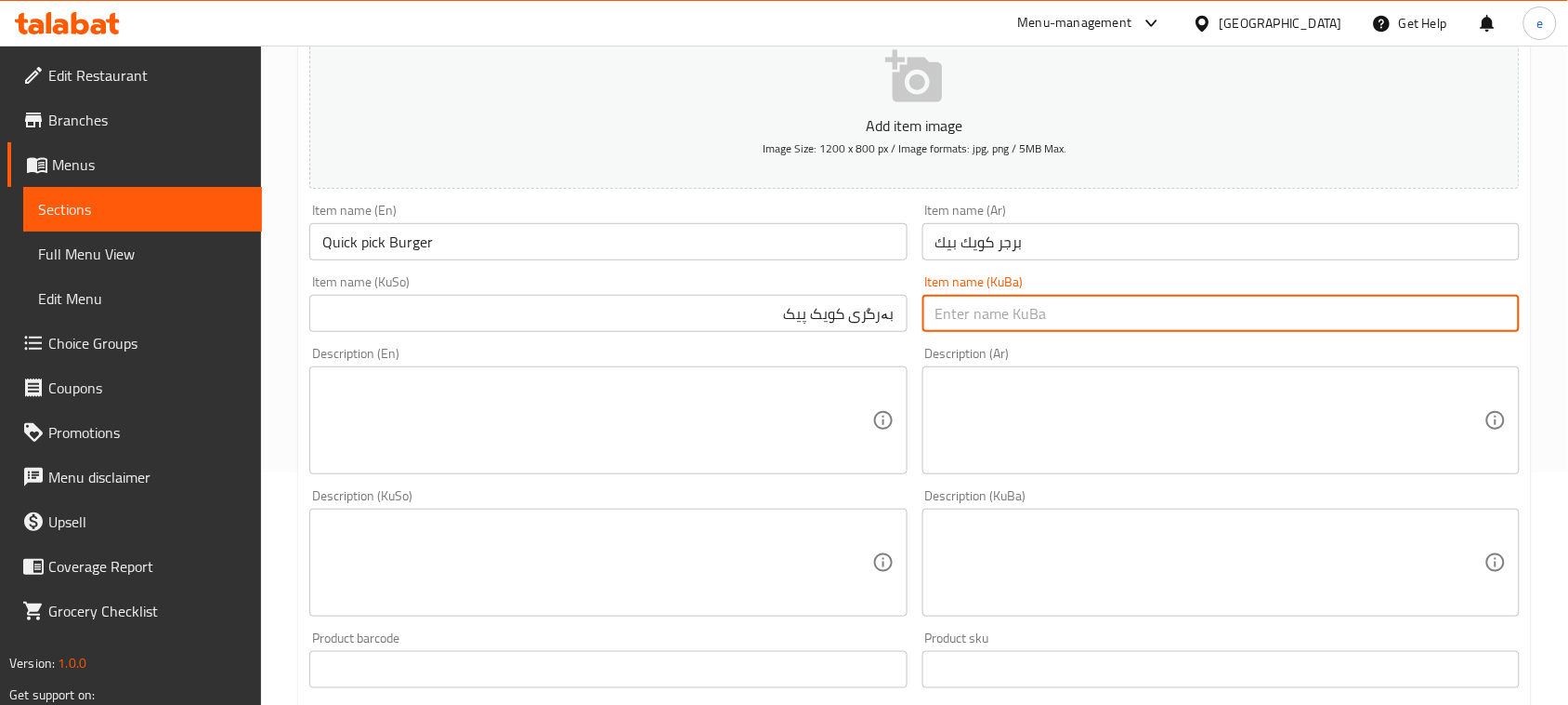
click at [732, 307] on input "بەرگری کویک پیک" at bounding box center [608, 313] width 597 height 37
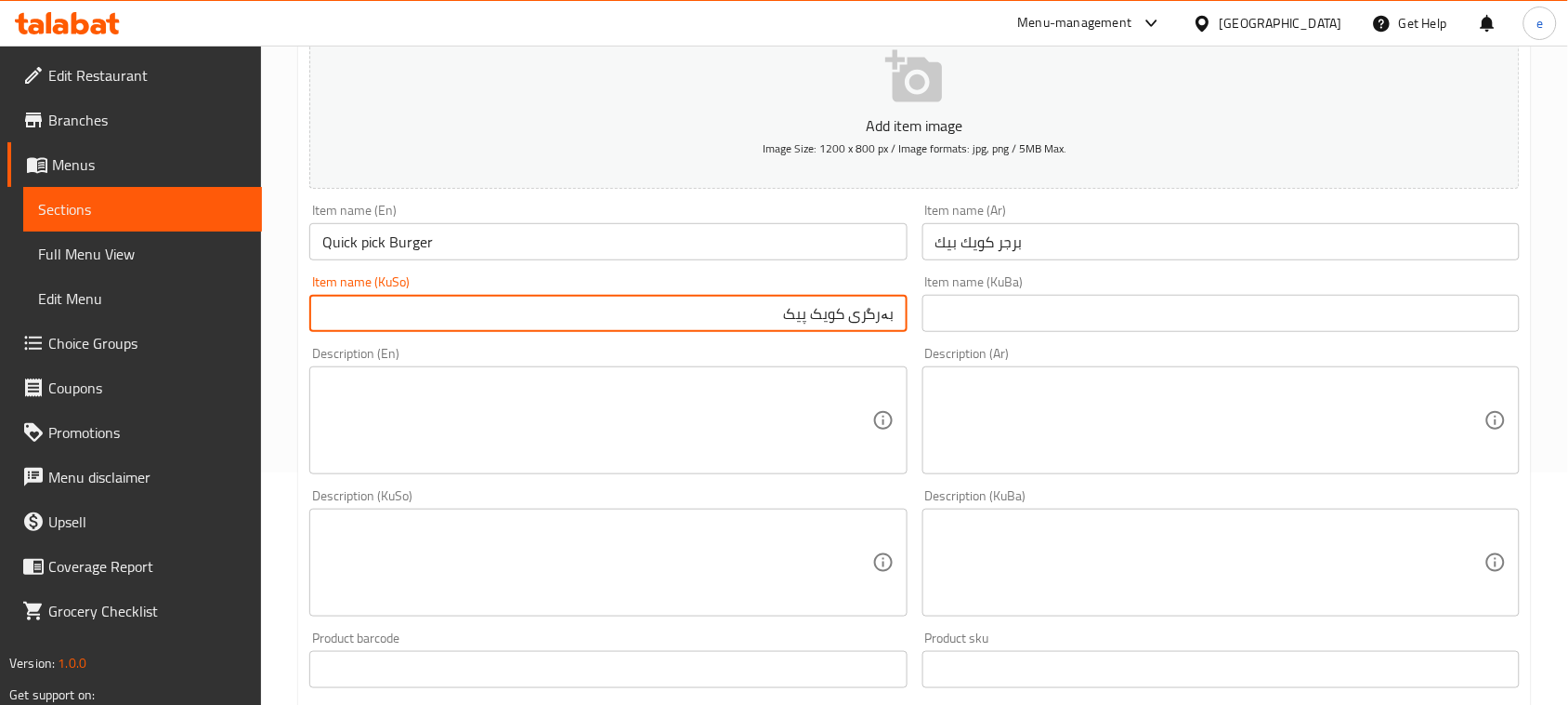
click at [1016, 323] on input "text" at bounding box center [1221, 313] width 597 height 37
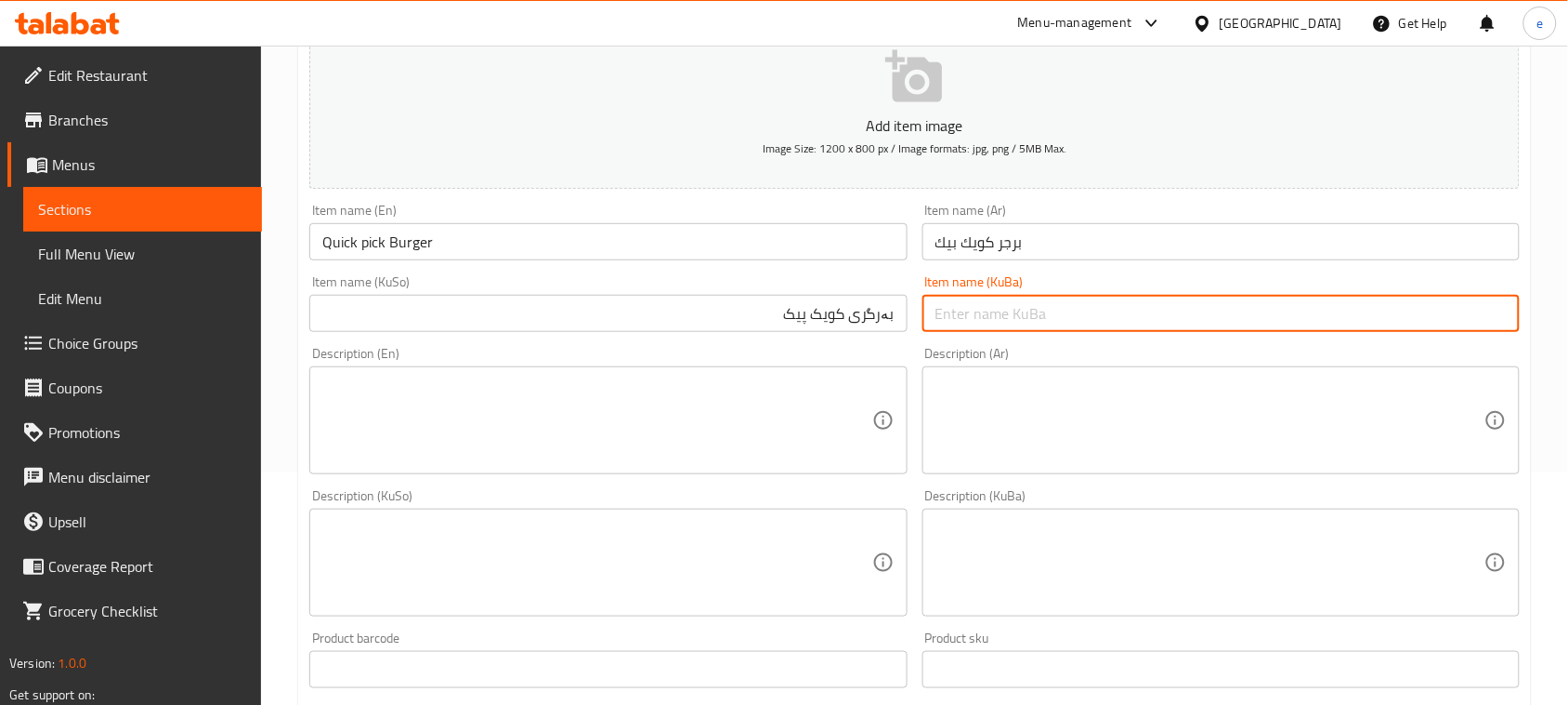
paste input "بەرگری کویک پیک"
type input "بەرگری کویک پیک"
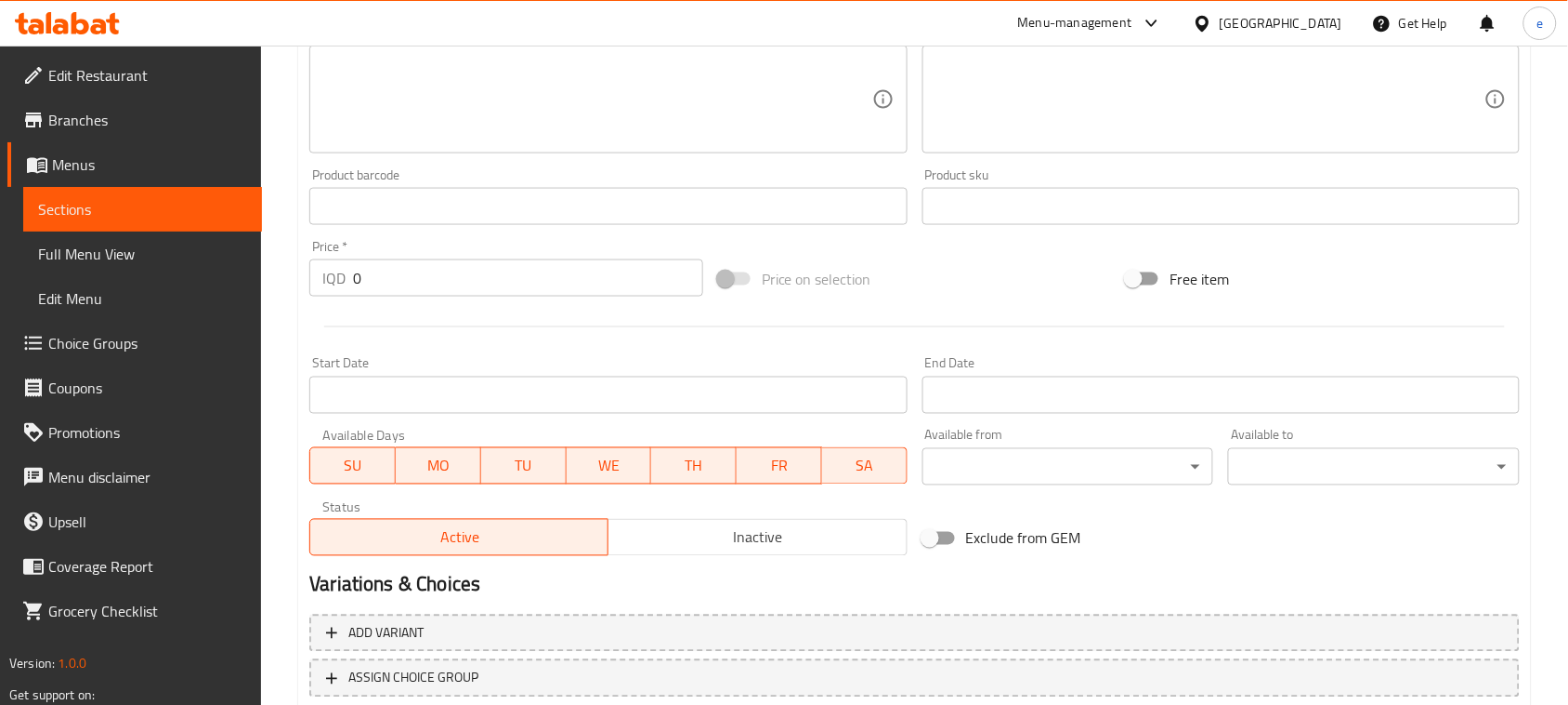
scroll to position [697, 0]
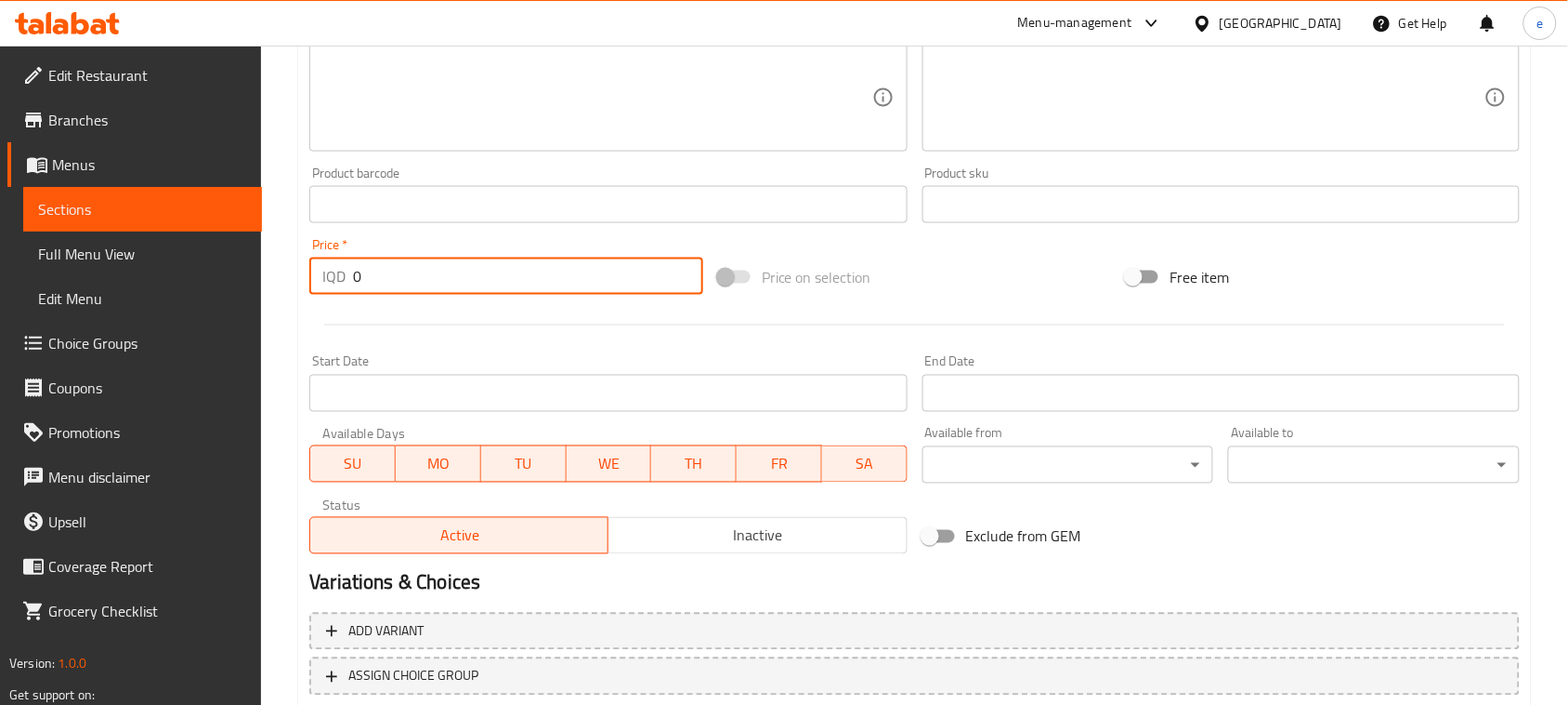
drag, startPoint x: 458, startPoint y: 277, endPoint x: 276, endPoint y: 265, distance: 182.4
click at [277, 265] on div "Home / Restaurants management / Menus / Sections / item / create Burger section…" at bounding box center [915, 89] width 1308 height 1482
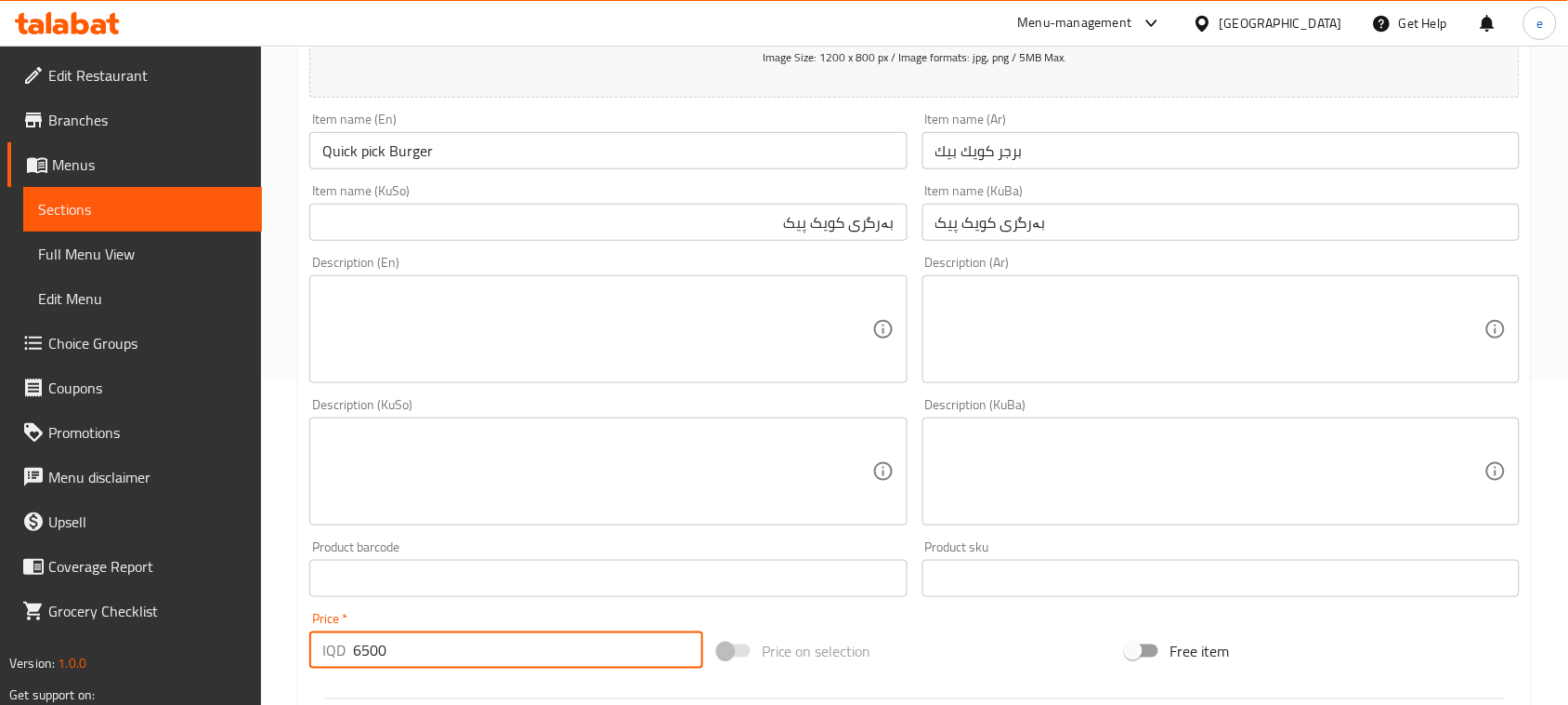
scroll to position [233, 0]
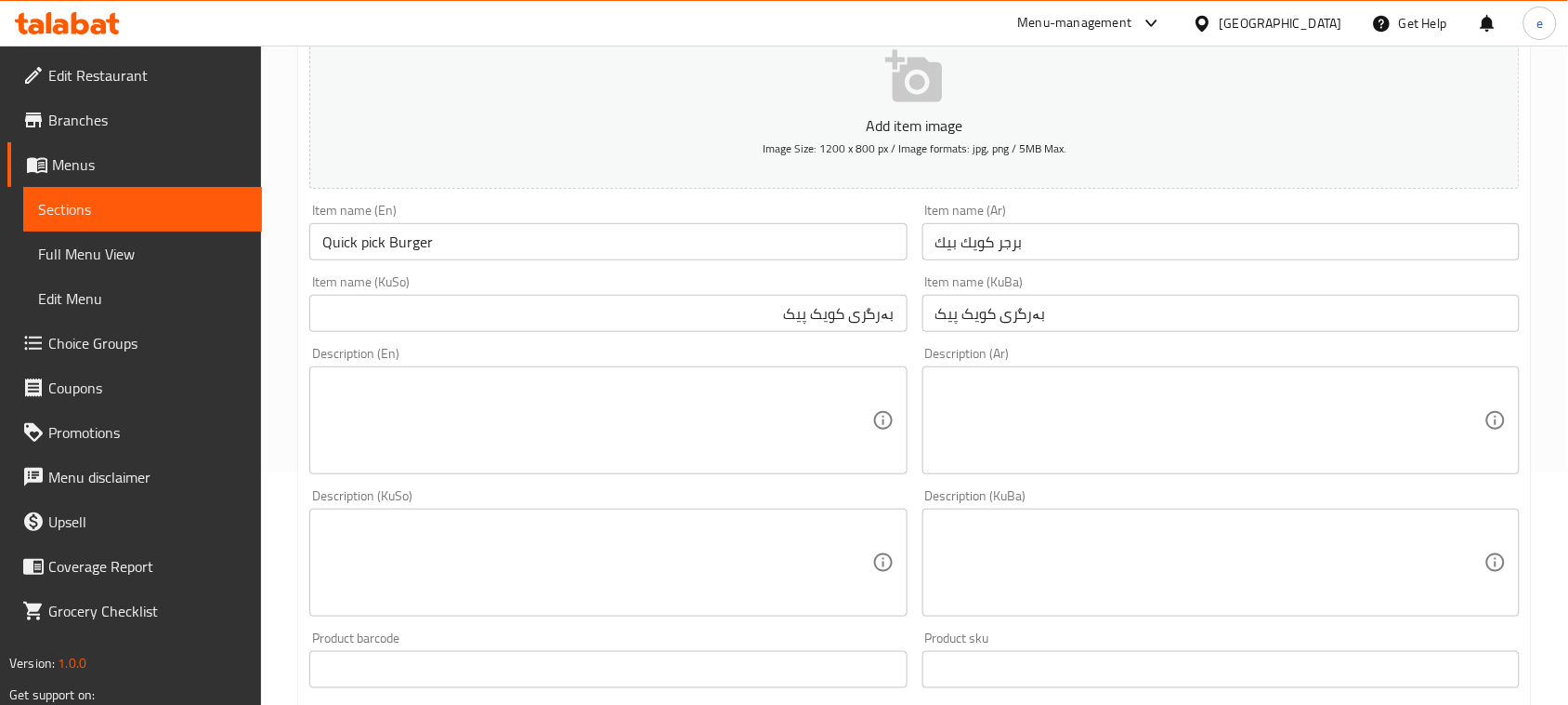
type input "6500"
click at [1042, 405] on textarea at bounding box center [1210, 421] width 549 height 88
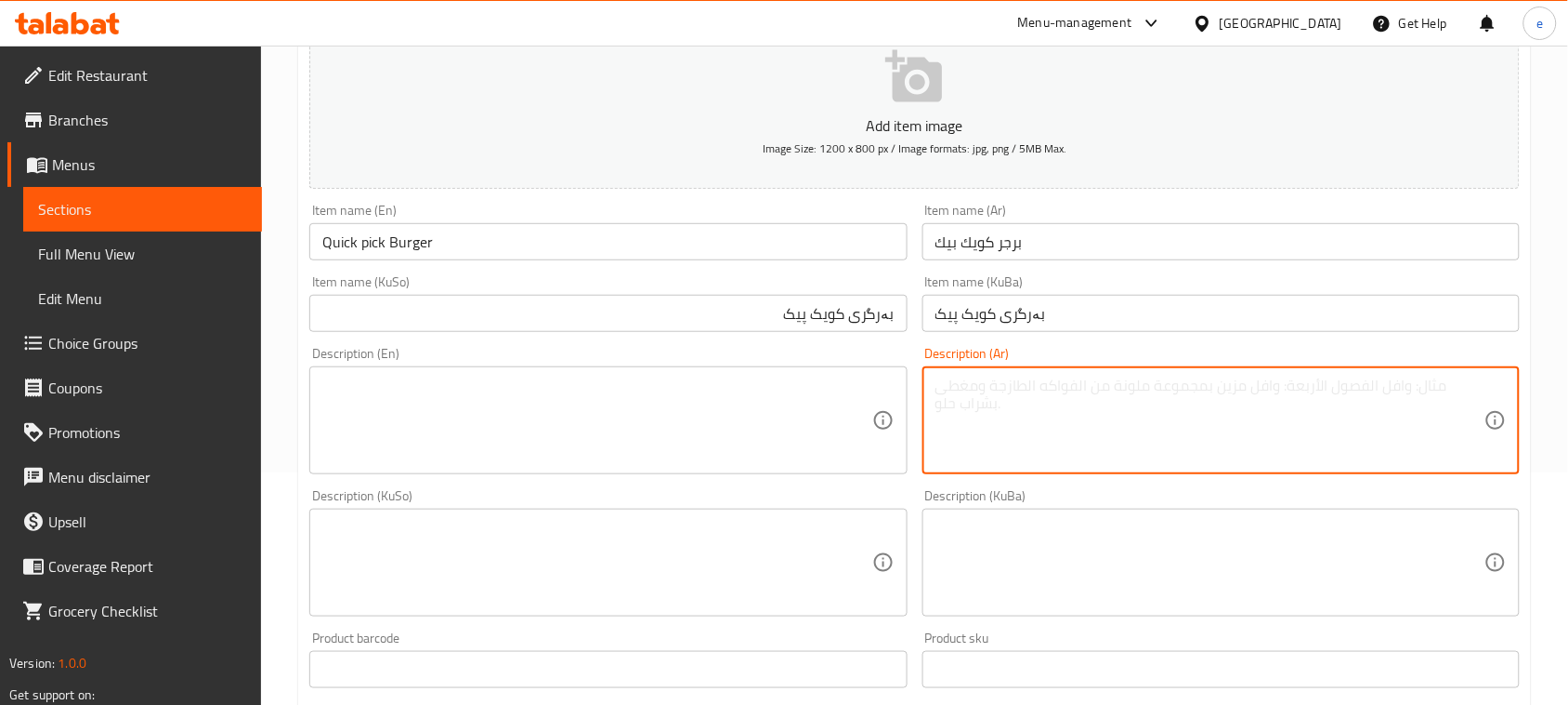
paste textarea "صمون مع قطعة لحم، جبن، صوص برجر، بطاطا مقلية وطماطم"
type textarea "صمون مع قطعة لحم، جبن، صوص برجر، بطاطا مقلية وطماطم"
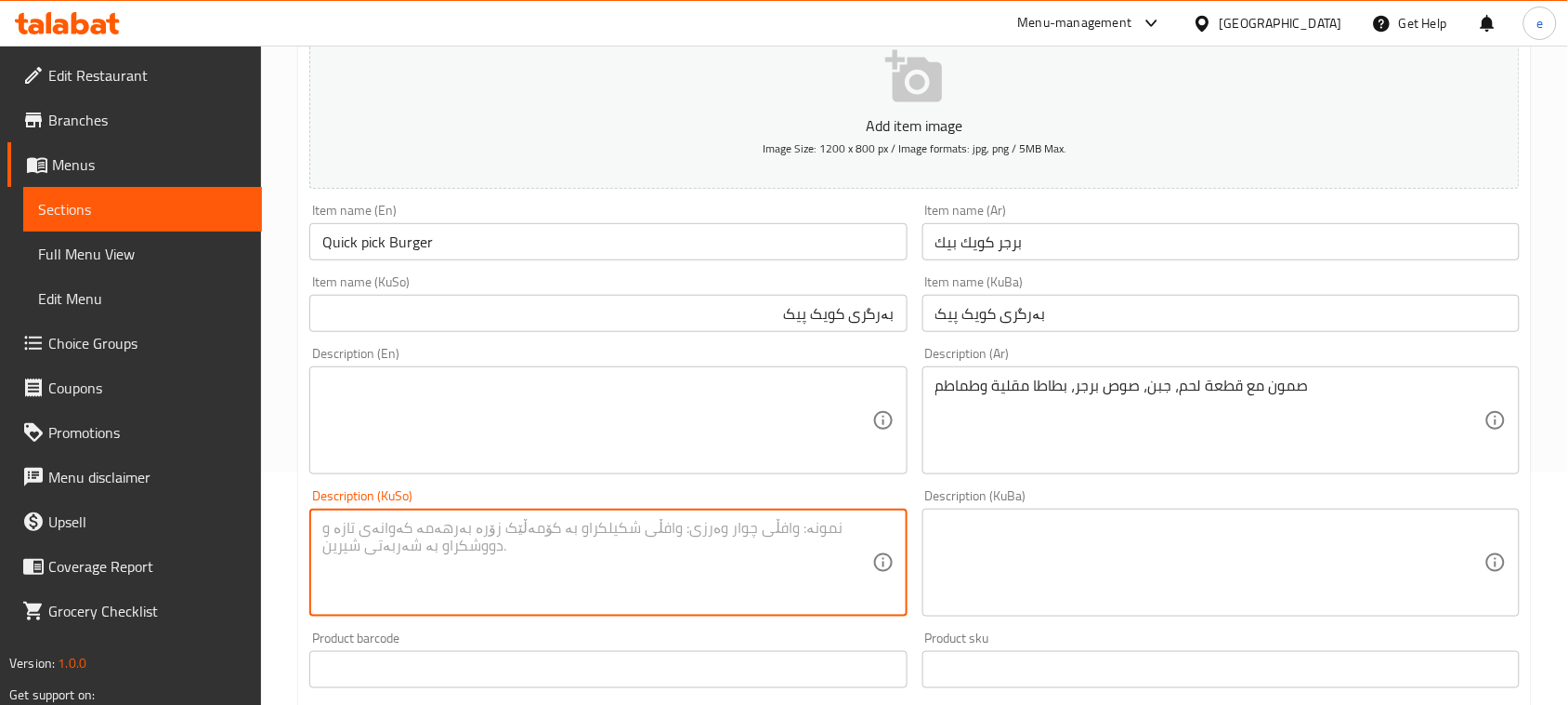
click at [755, 602] on textarea at bounding box center [597, 563] width 549 height 88
type textarea "سەموون لەگەڵ پارچە گۆشت، پەنیر، سۆسی بەرگر، فینگەر و تەماتە"
click at [718, 405] on textarea at bounding box center [597, 421] width 549 height 88
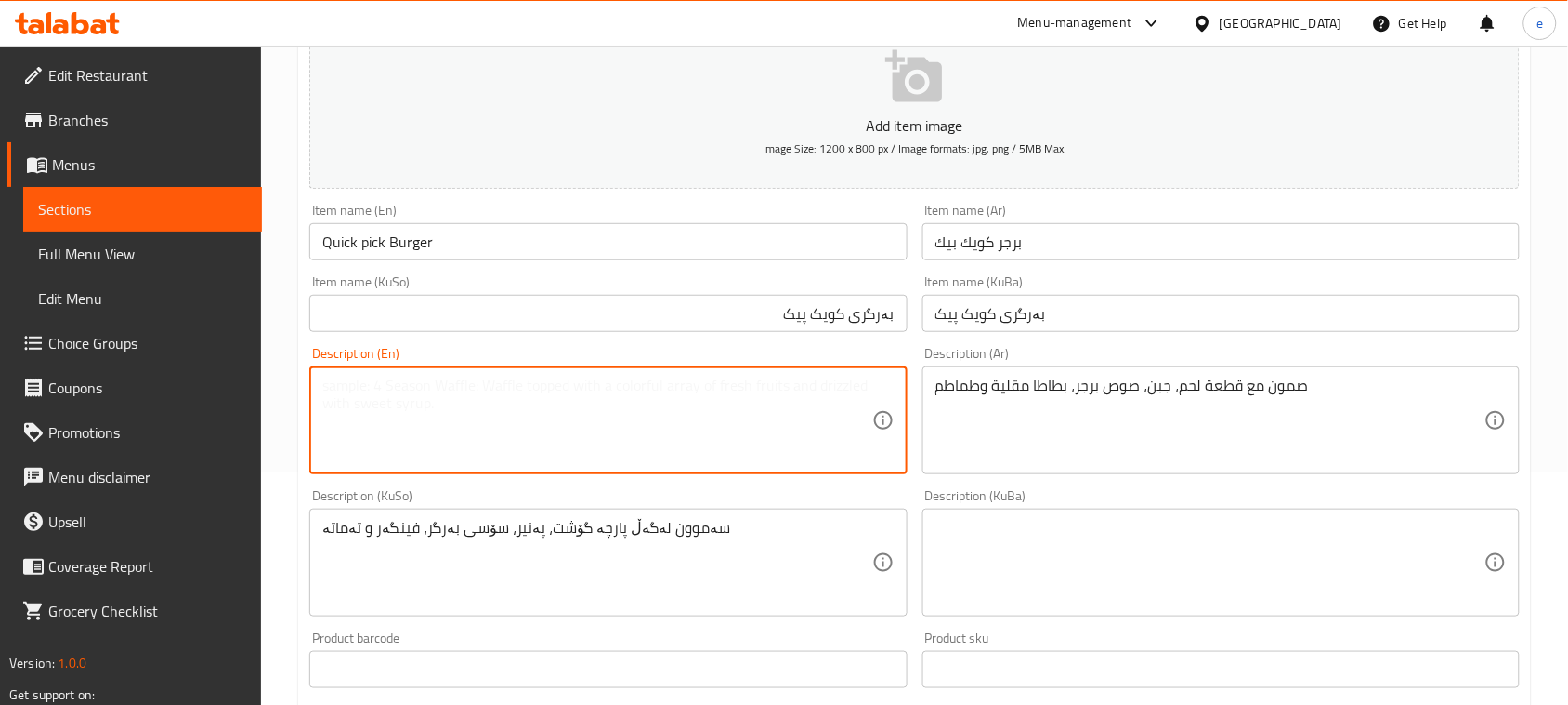
paste textarea "Samoon with meat patty, cheese, burger sauce, French fries and tomato"
type textarea "Samoon with meat patty, cheese, burger sauce, French fries and tomato"
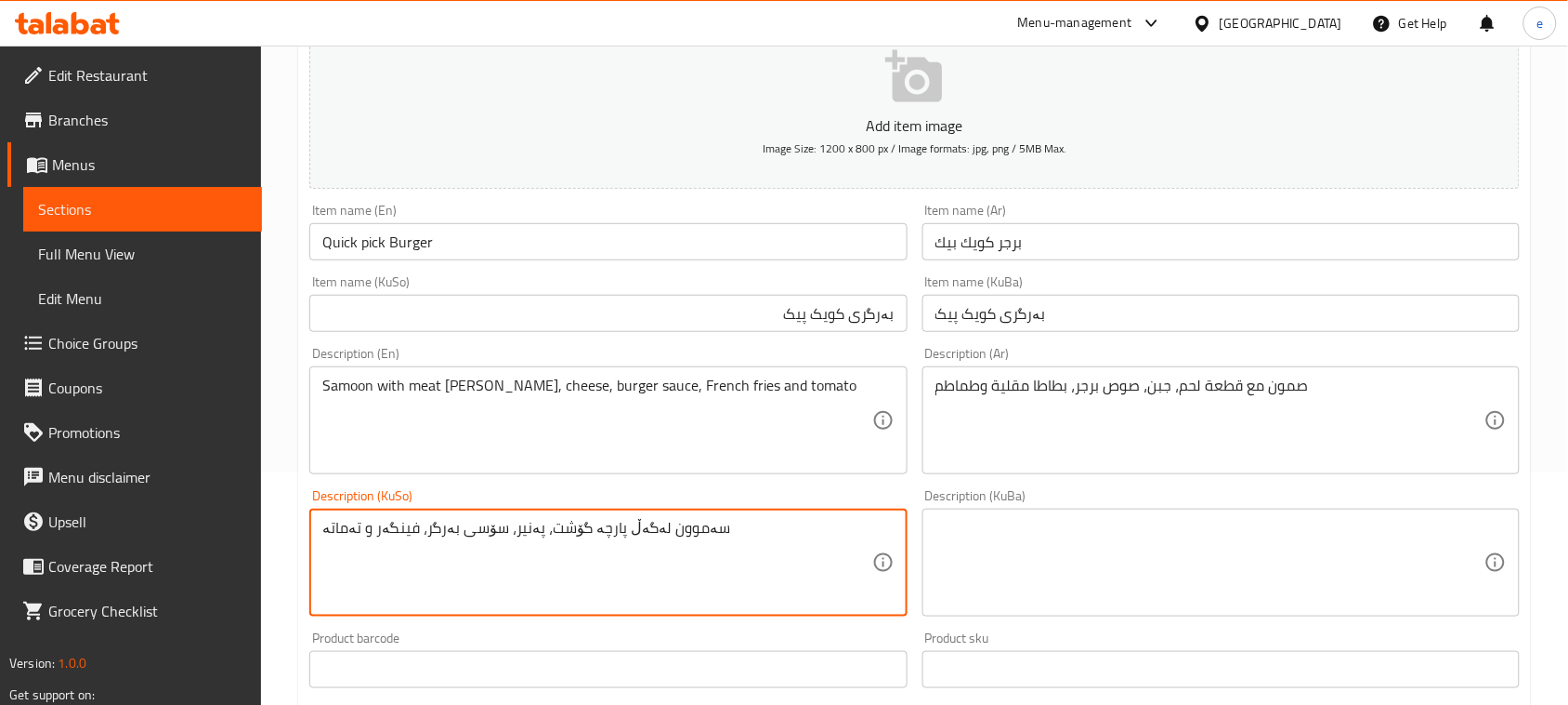
click at [664, 544] on textarea "سەموون لەگەڵ پارچە گۆشت، پەنیر، سۆسی بەرگر، فینگەر و تەماتە" at bounding box center [597, 563] width 549 height 88
click at [1097, 546] on textarea at bounding box center [1210, 563] width 549 height 88
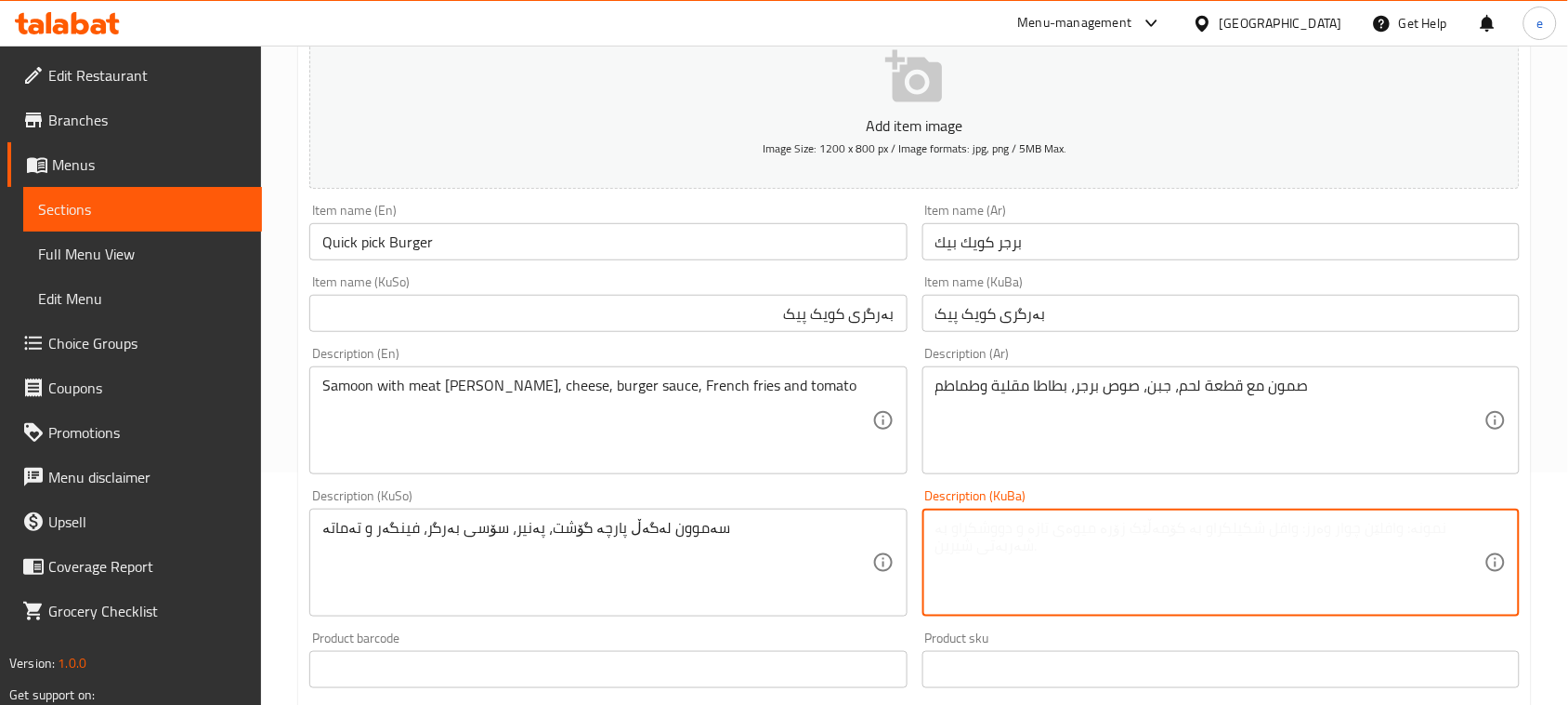
paste textarea "سەموون لەگەڵ پارچە گۆشت، پەنیر، سۆسی بەرگر، فینگەر و تەماتە"
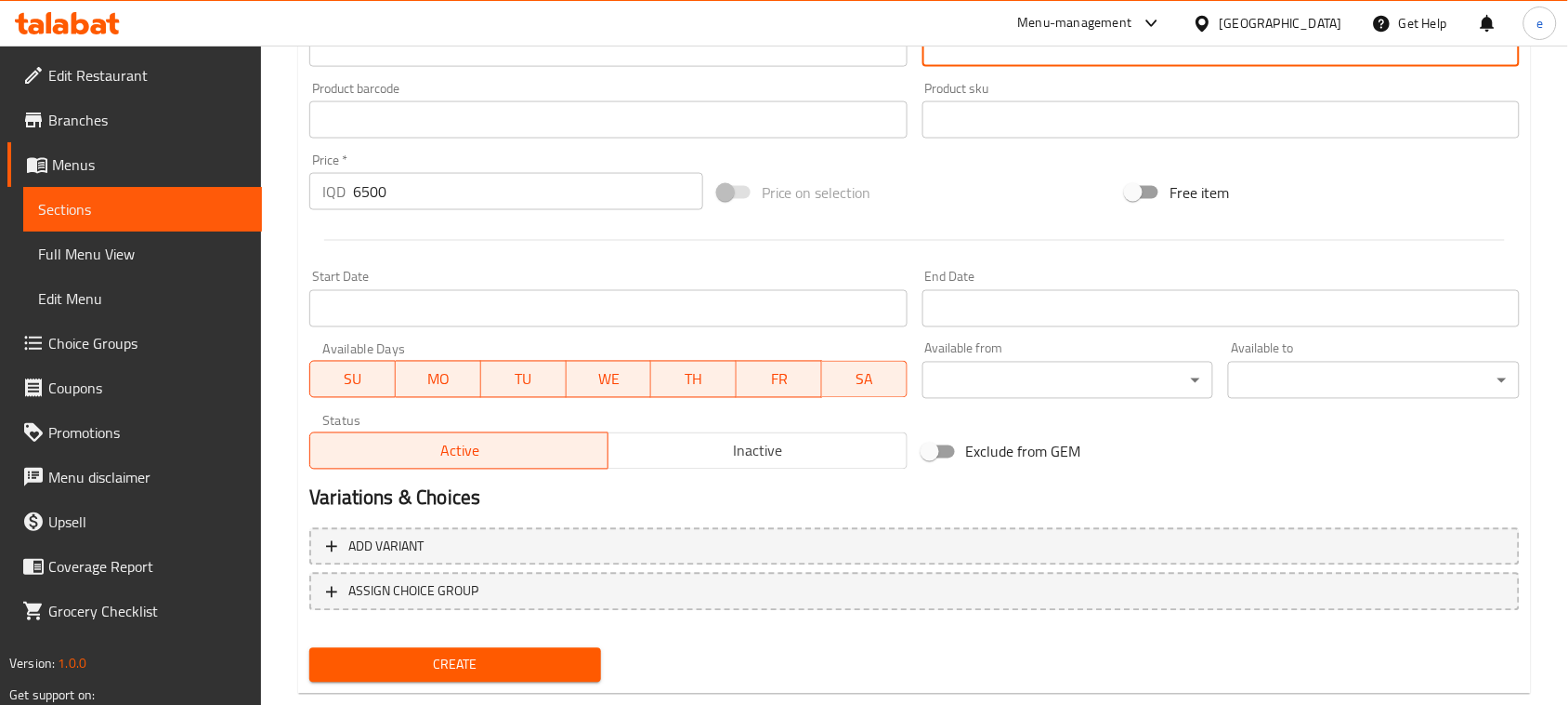
scroll to position [819, 0]
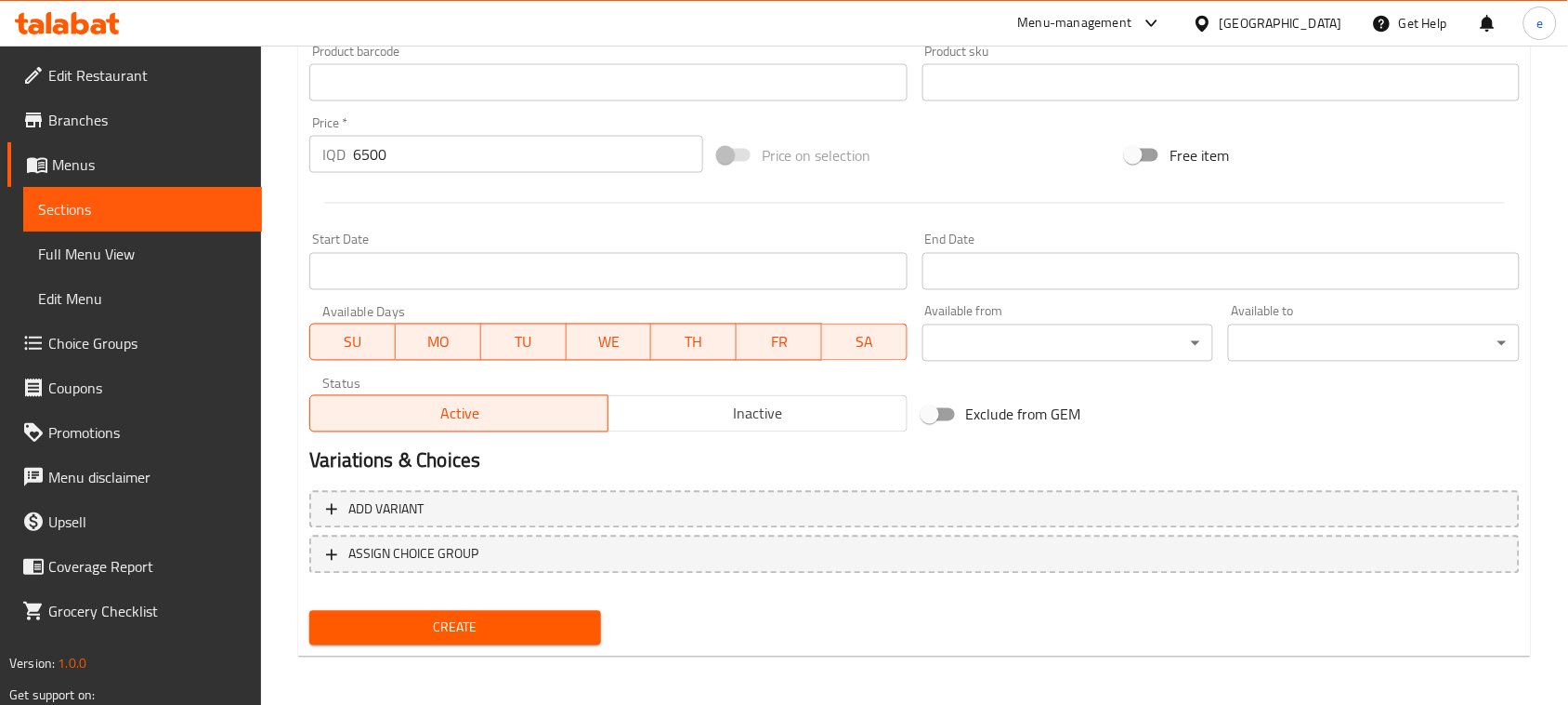
type textarea "سەموون لەگەڵ پارچە گۆشت، پەنیر، سۆسی بەرگر، فینگەر و تەماتە"
click at [541, 624] on span "Create" at bounding box center [456, 627] width 262 height 23
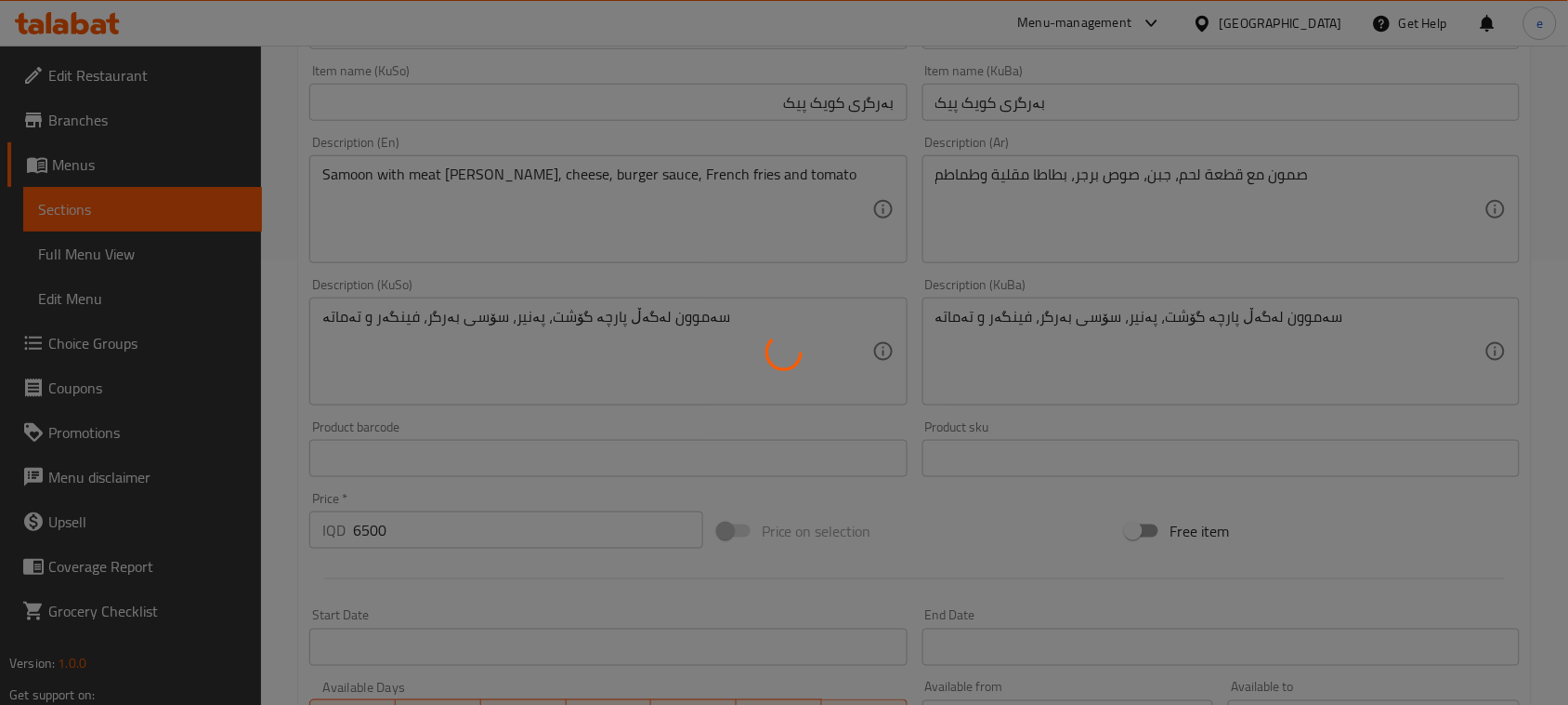
type input "0"
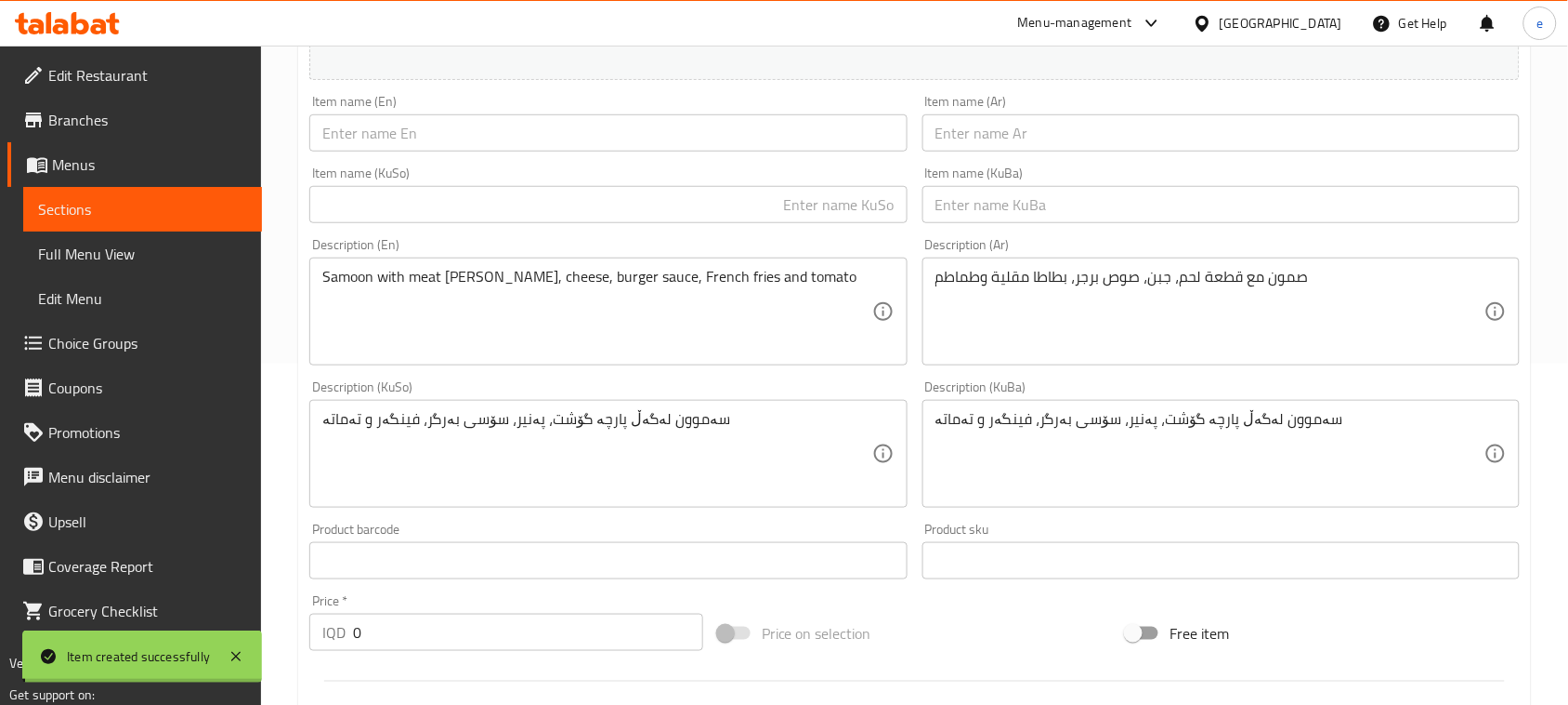
scroll to position [122, 0]
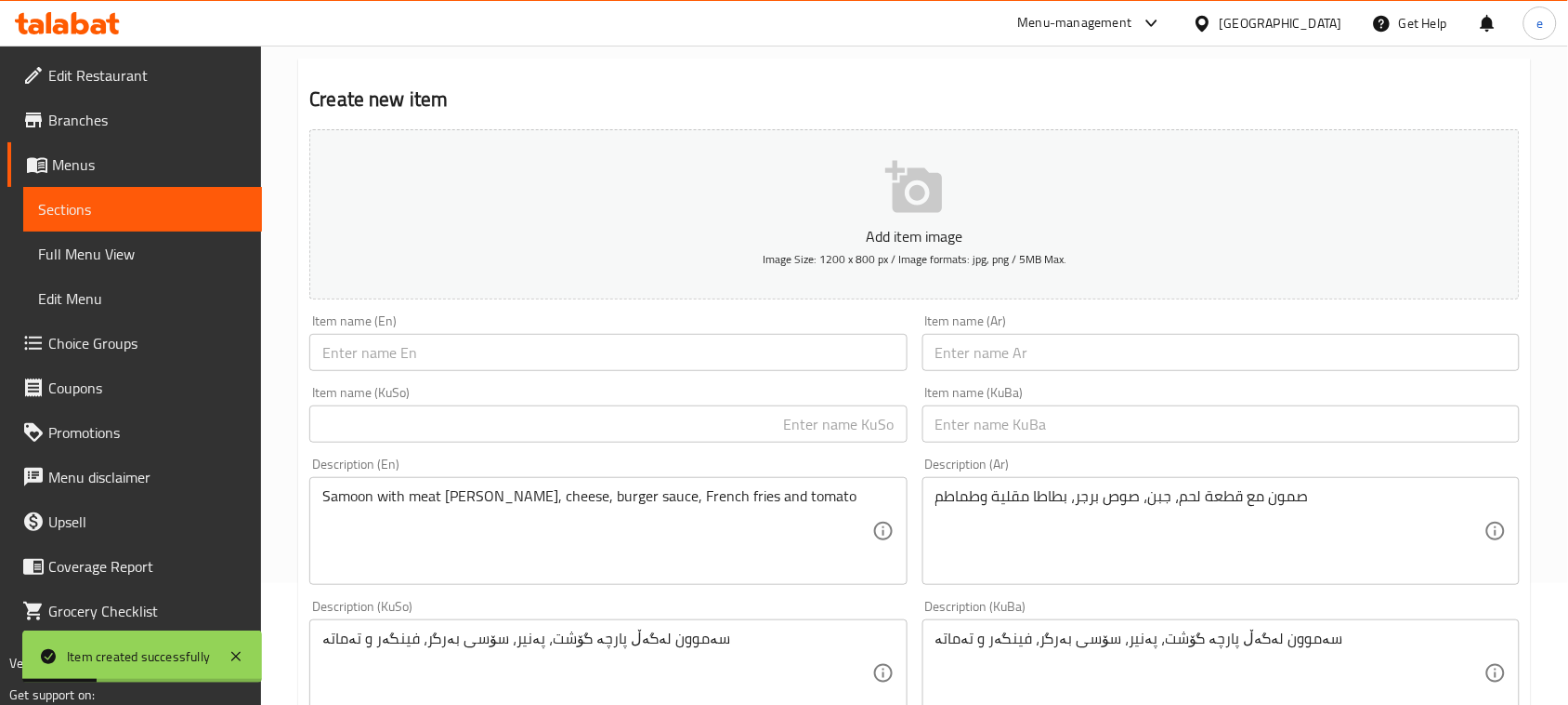
click at [101, 268] on link "Full Menu View" at bounding box center [142, 254] width 238 height 45
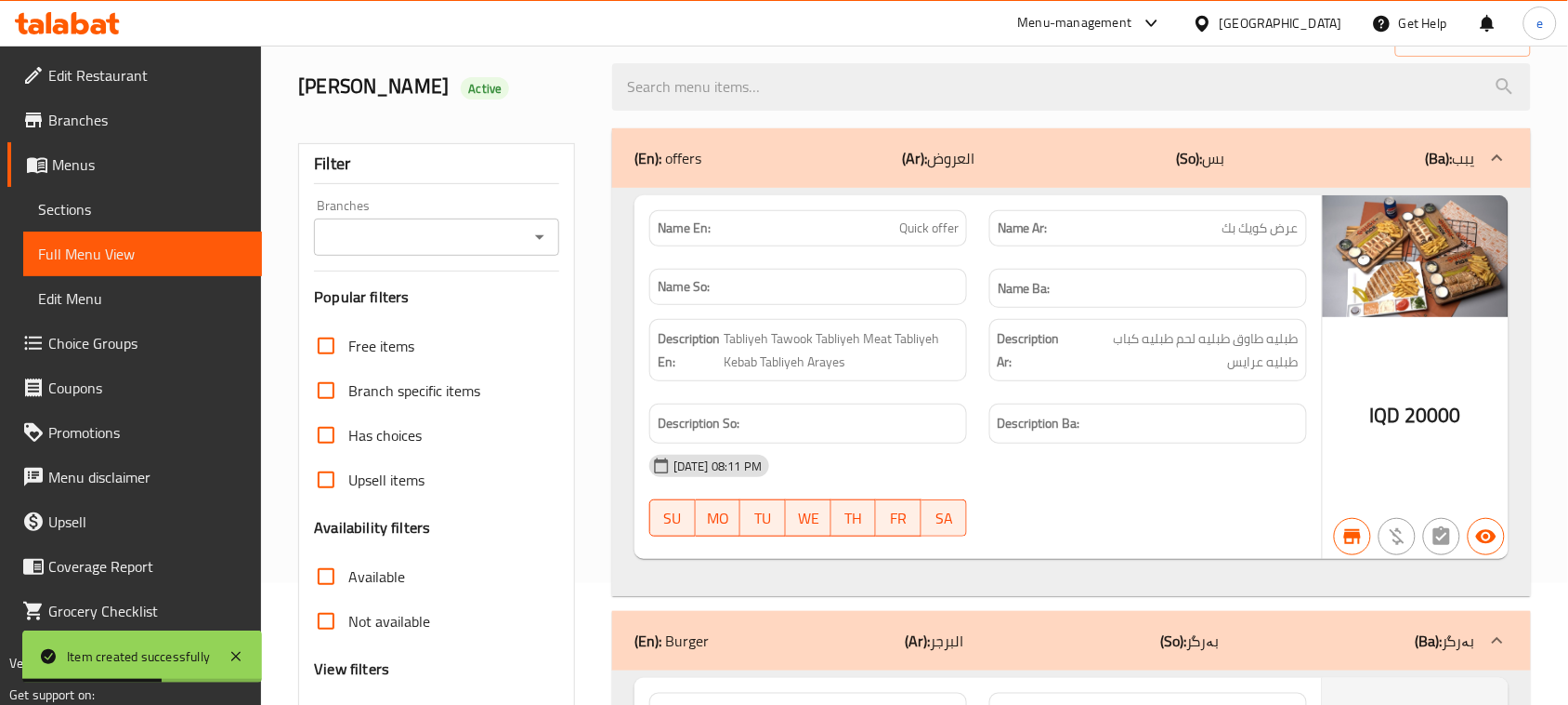
click at [540, 239] on icon "Open" at bounding box center [540, 238] width 10 height 5
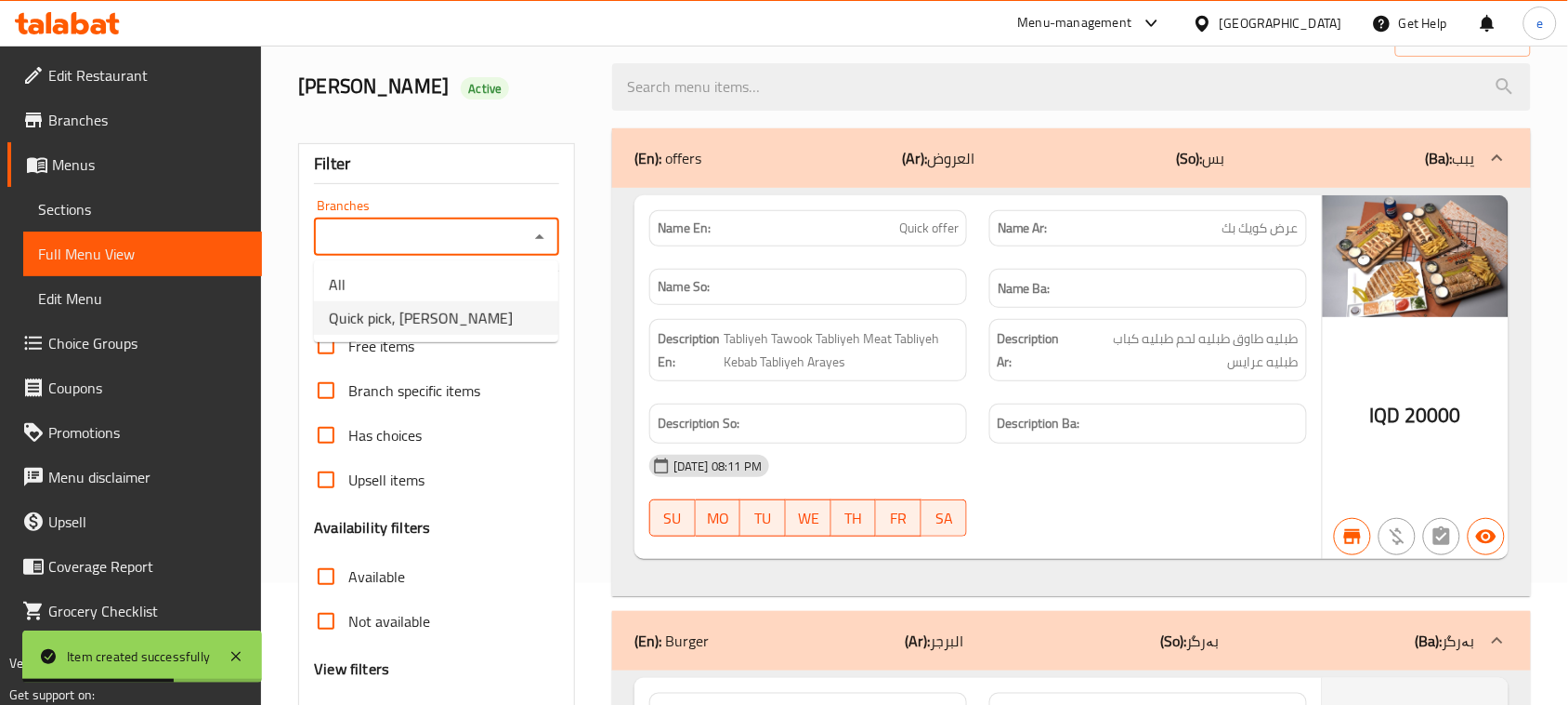
click at [462, 313] on li "Quick pick, Al Ashar" at bounding box center [436, 317] width 244 height 34
type input "Quick pick, Al Ashar"
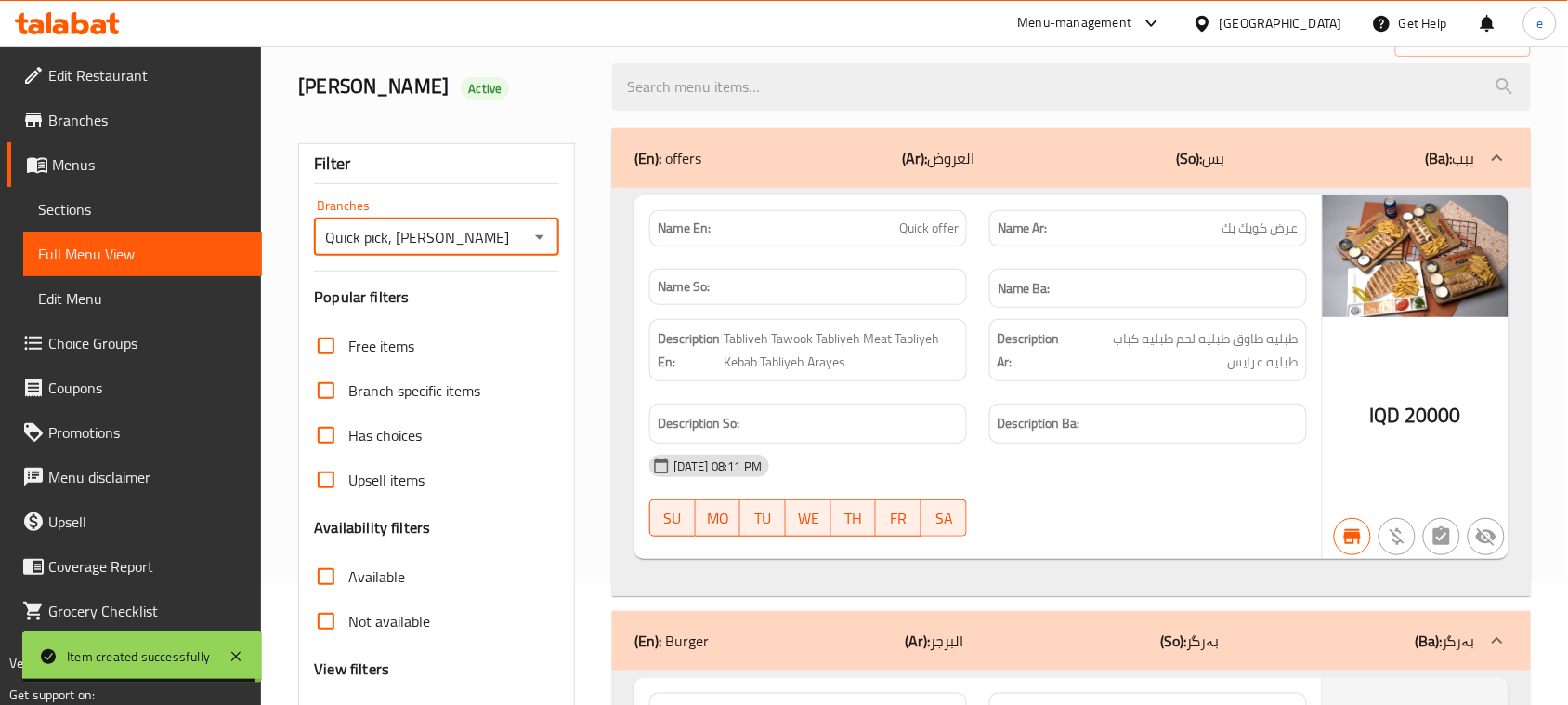
click at [716, 114] on div at bounding box center [1071, 86] width 941 height 70
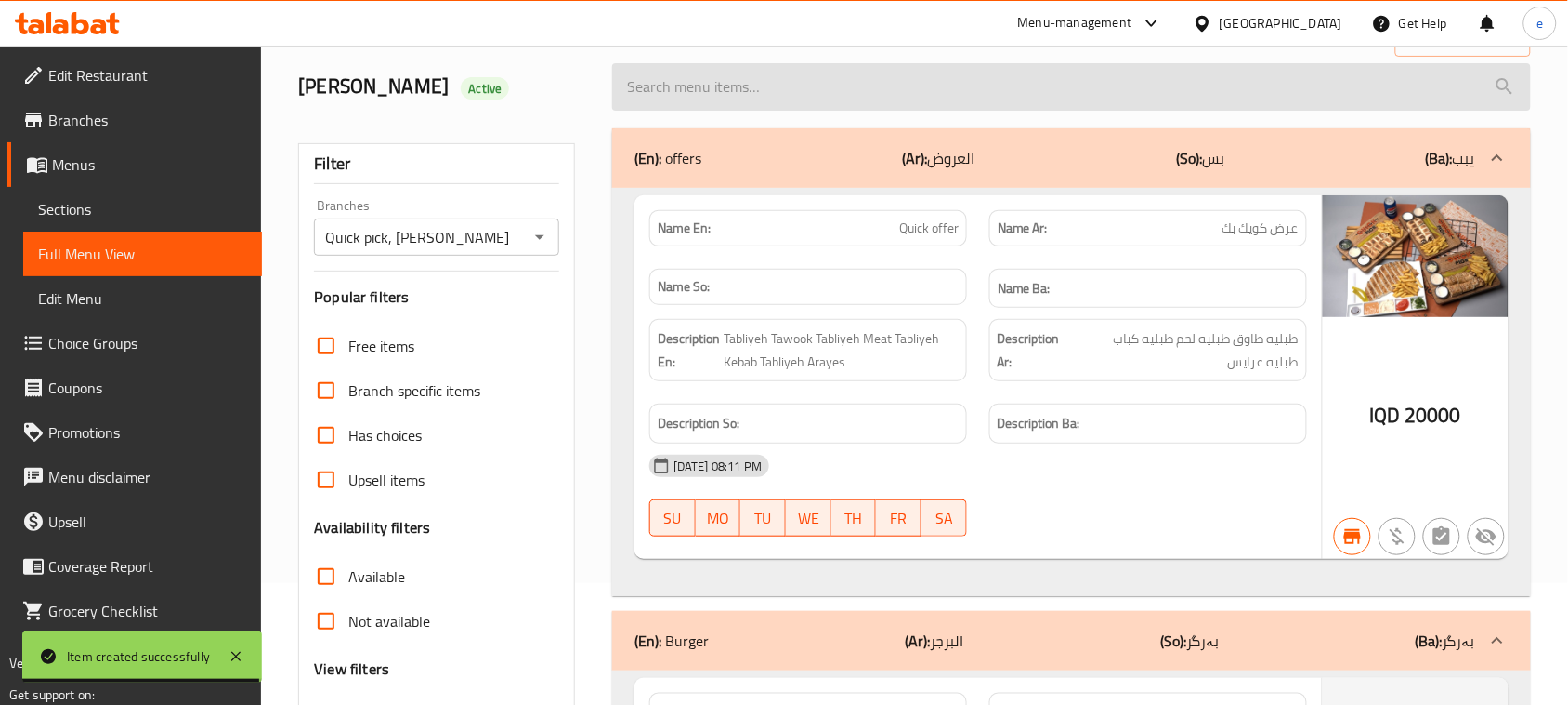
click at [713, 95] on input "search" at bounding box center [1072, 86] width 919 height 47
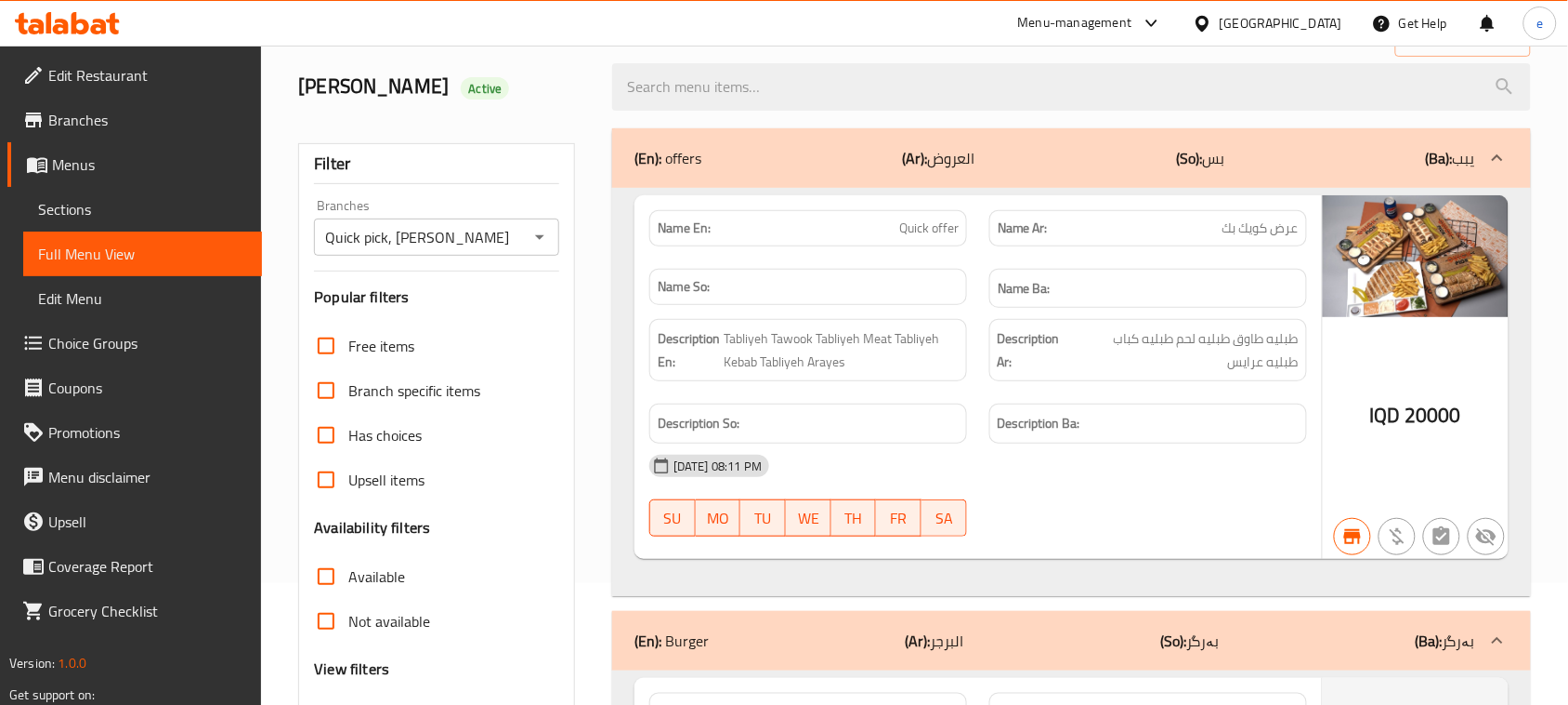
click at [823, 148] on div "(En): offers (Ar): العروض (So): بس (Ba): يبب" at bounding box center [1055, 157] width 840 height 22
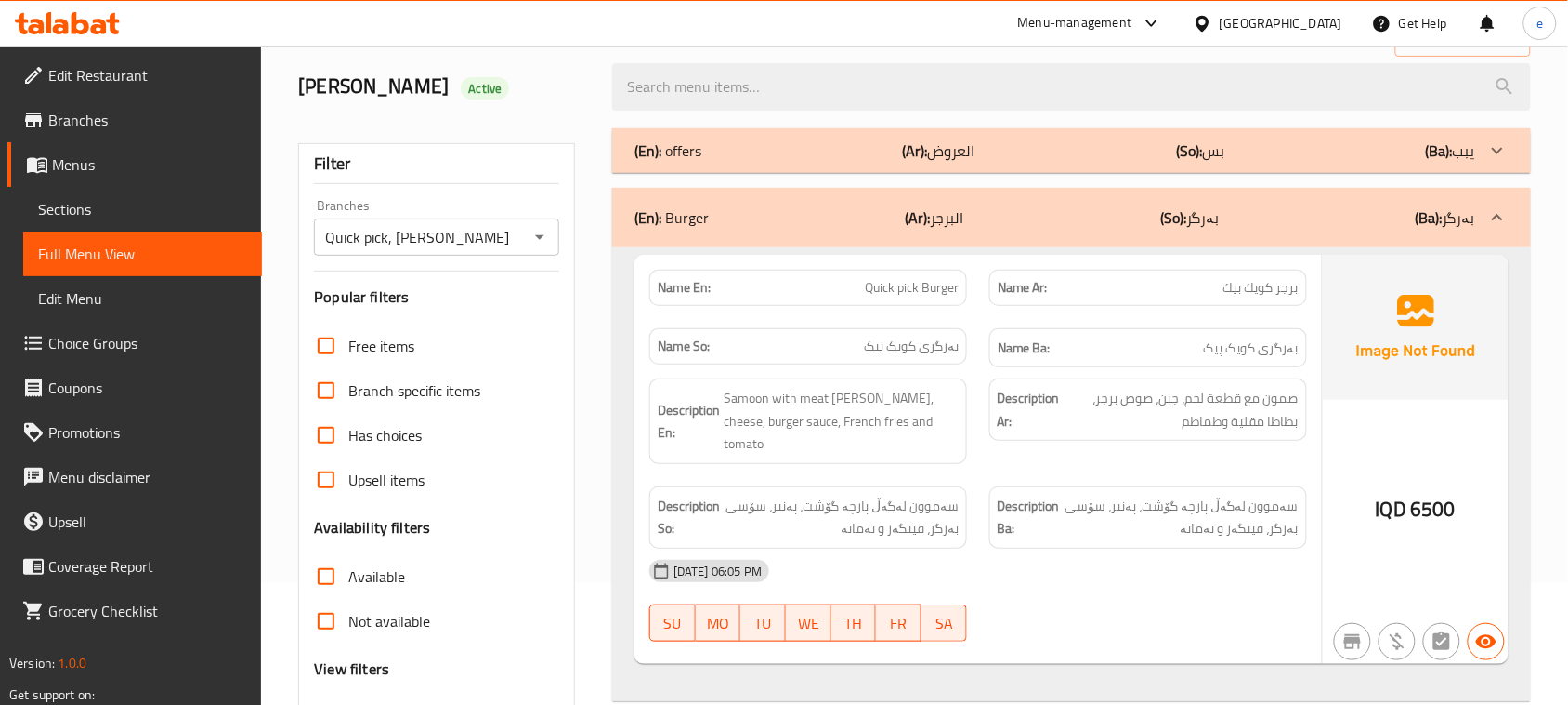
click at [901, 295] on span "Quick pick Burger" at bounding box center [912, 287] width 94 height 19
copy span "Quick pick Burger"
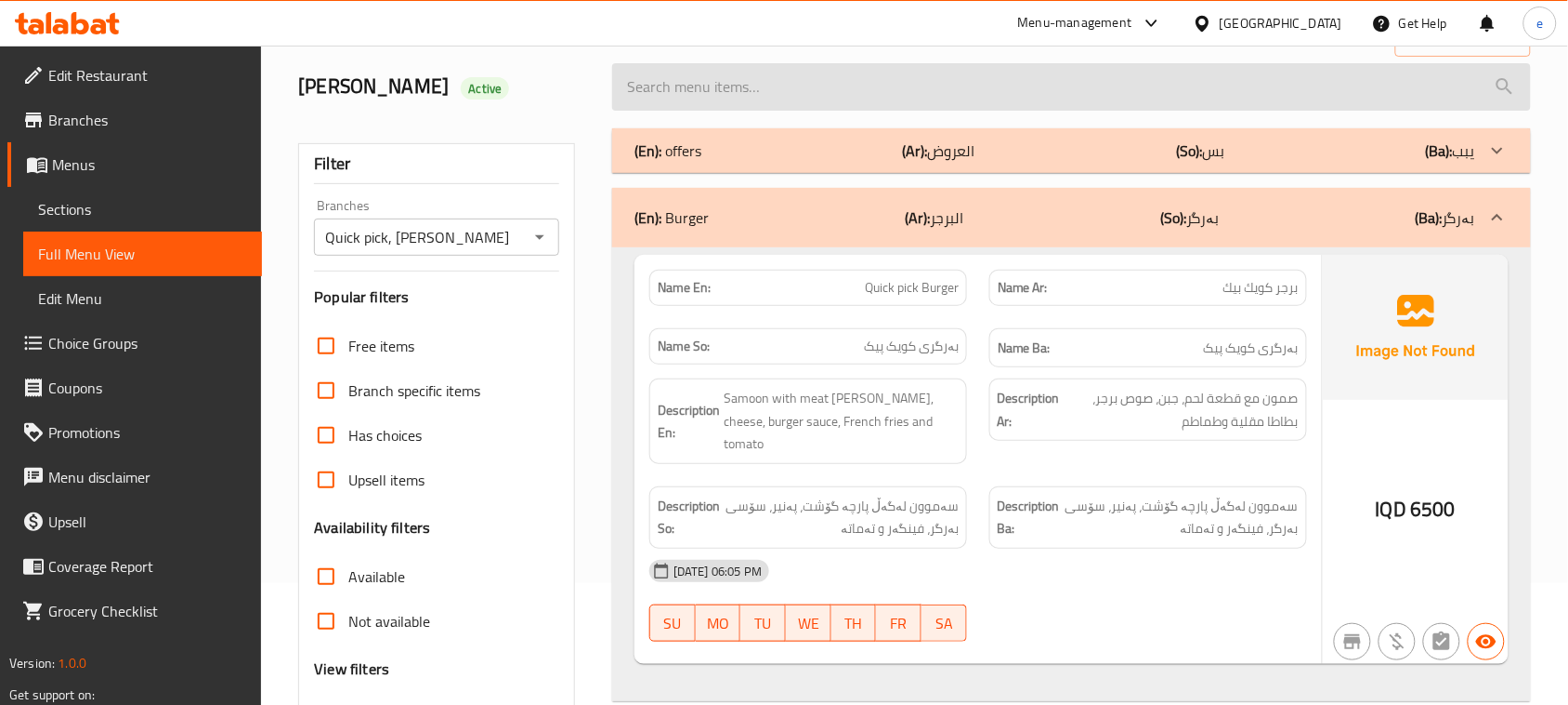
click at [737, 100] on input "search" at bounding box center [1072, 86] width 919 height 47
paste input "Quick pick Burger"
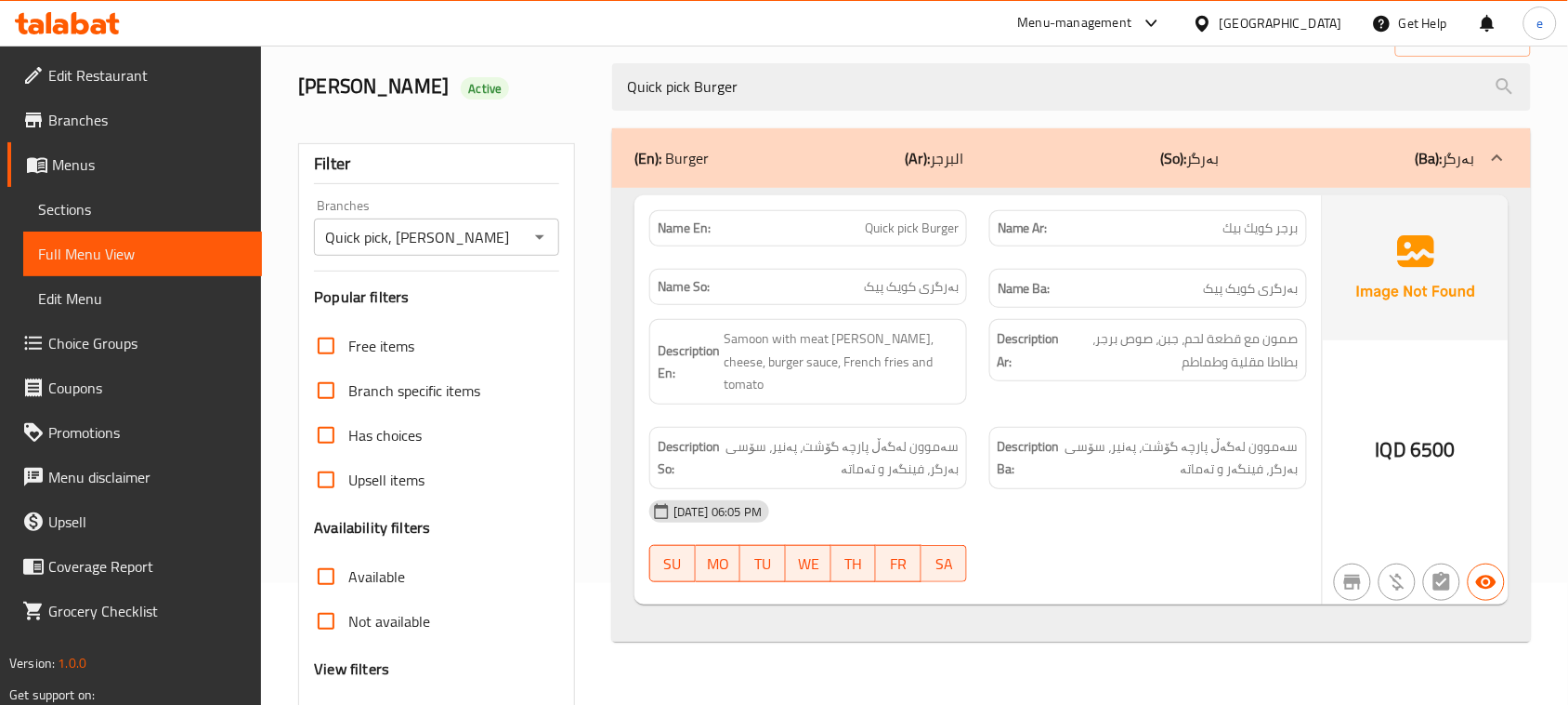
type input "Quick pick Burger"
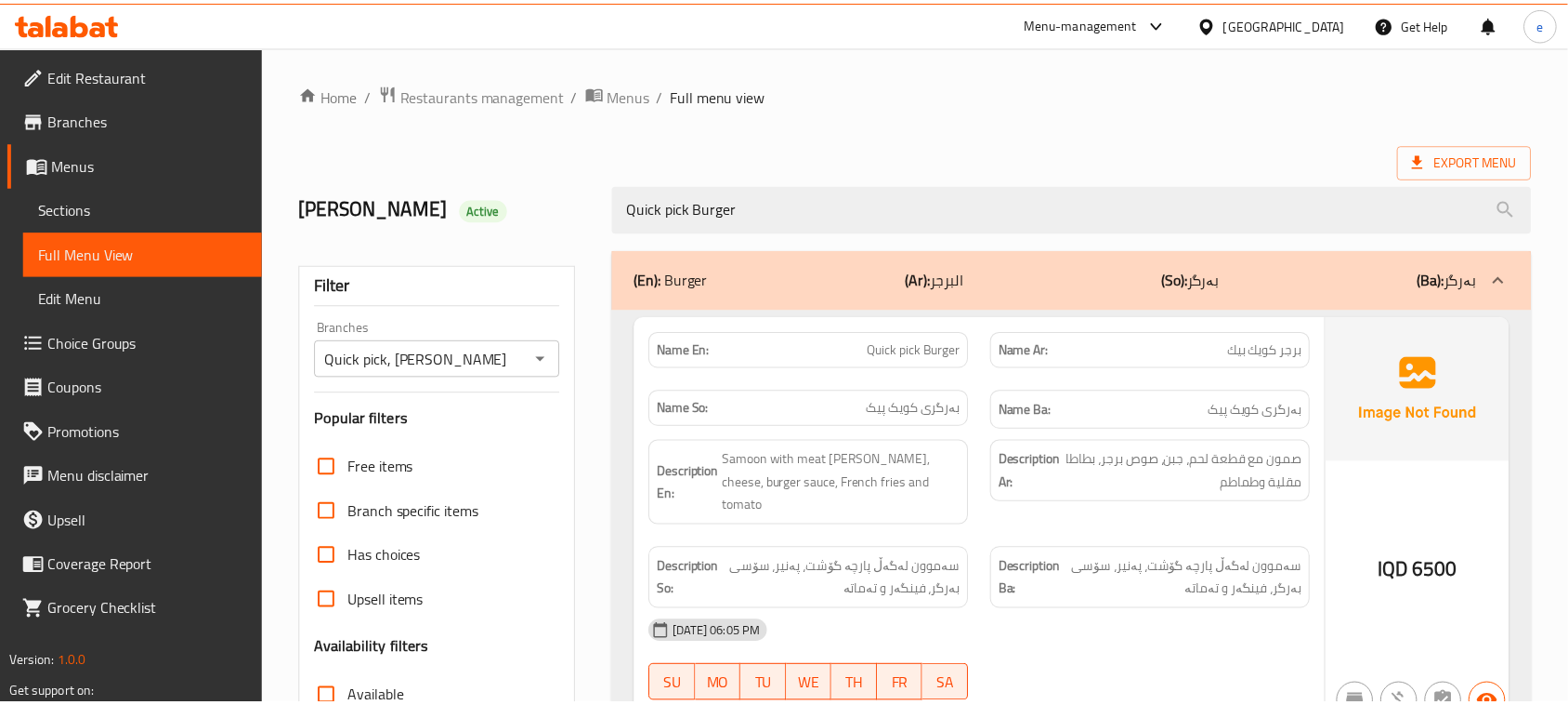
scroll to position [284, 0]
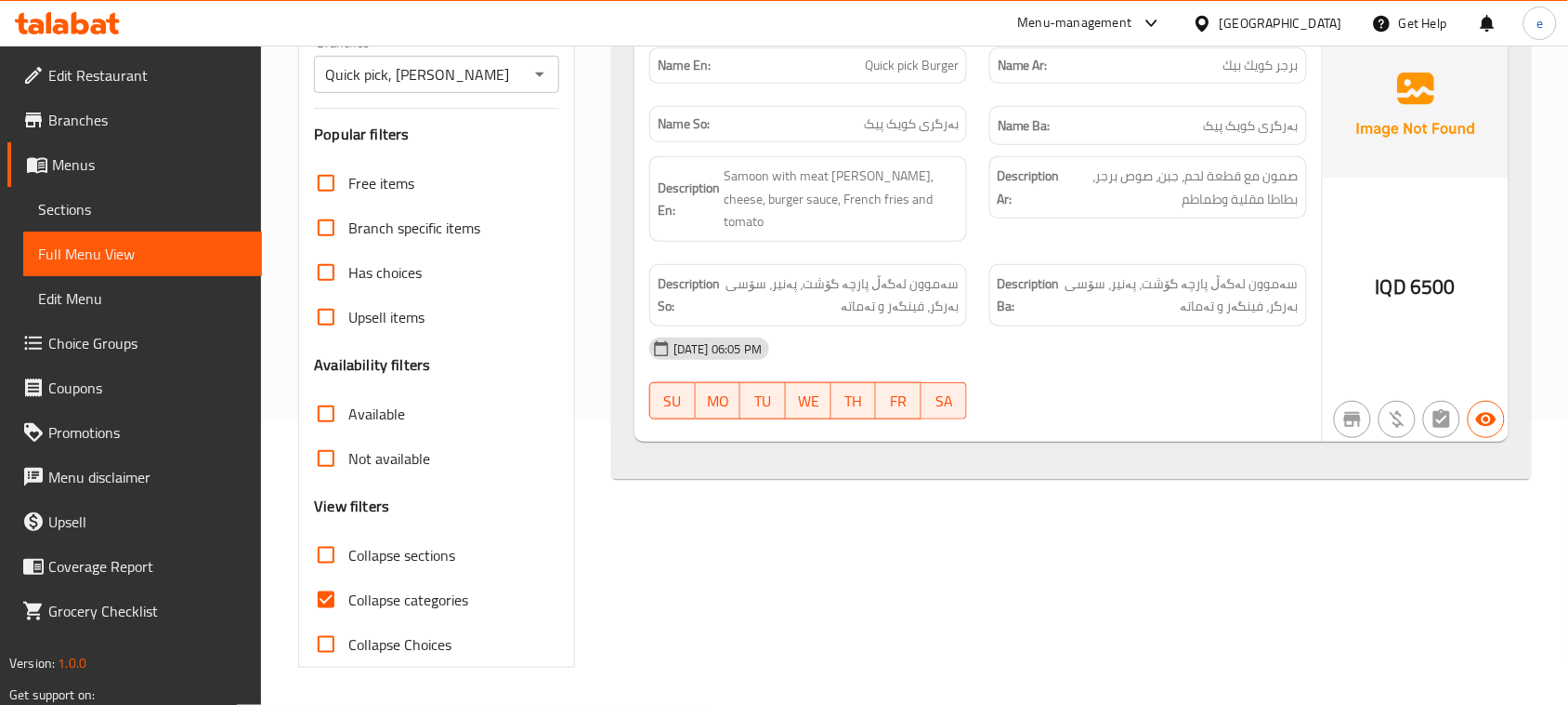
click at [62, 23] on icon at bounding box center [60, 26] width 15 height 15
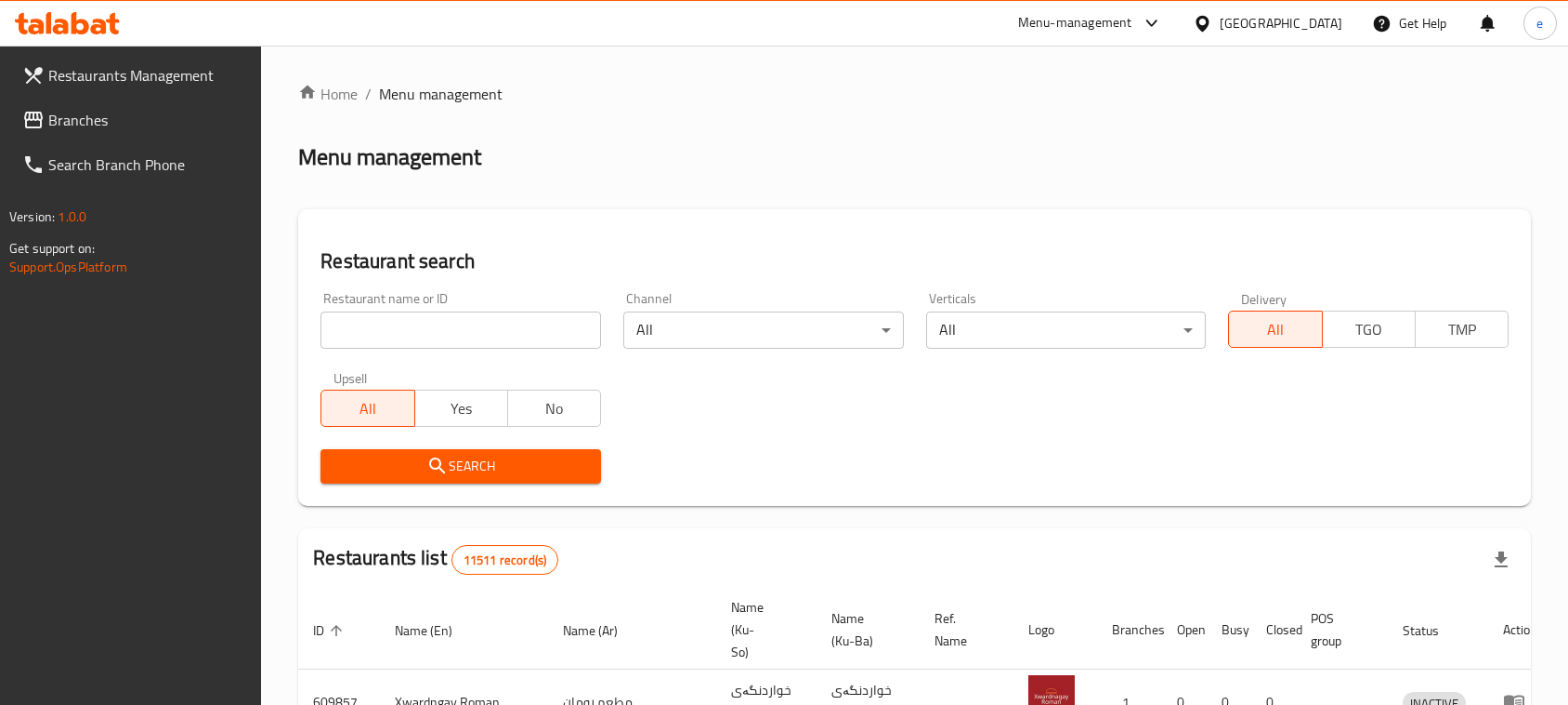
scroll to position [24, 0]
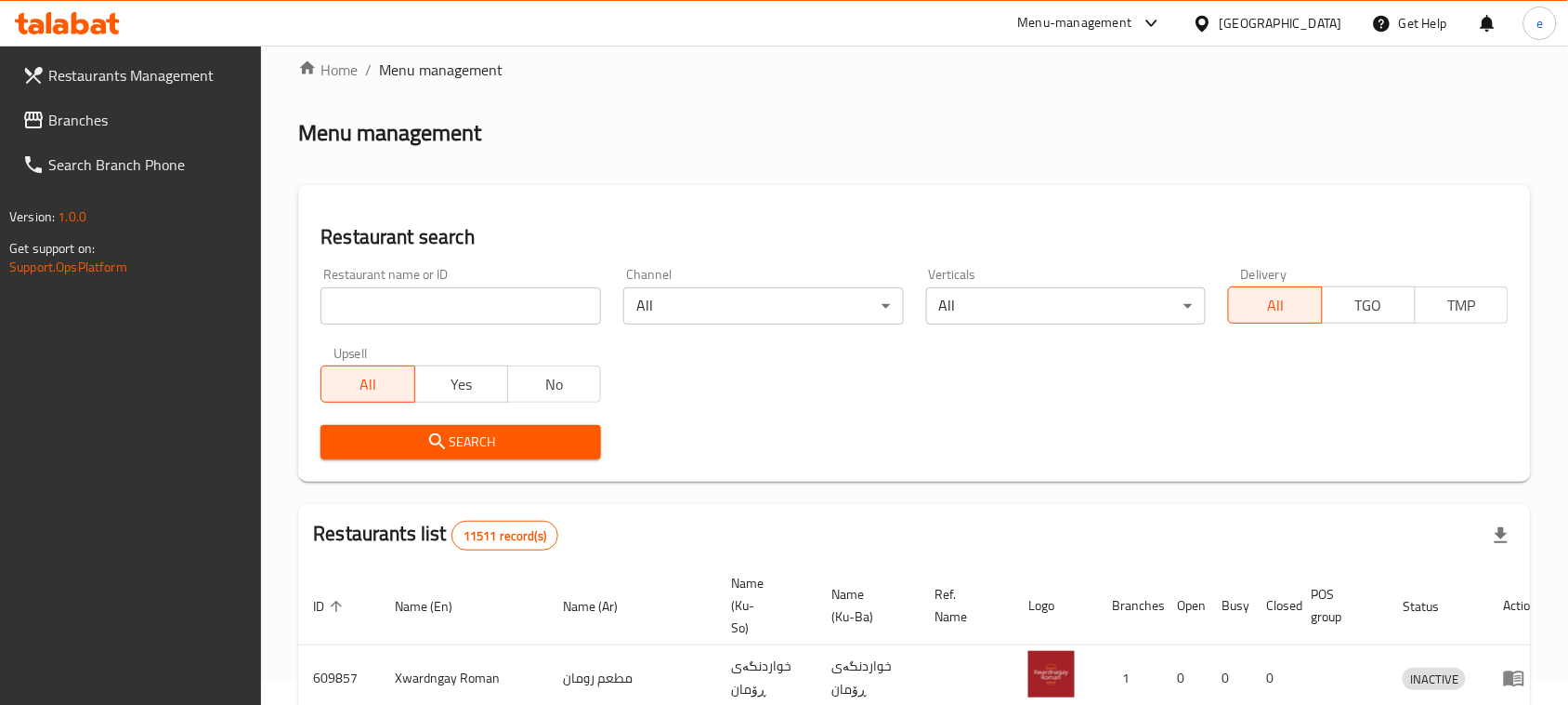
click at [75, 126] on span "Branches" at bounding box center [147, 120] width 199 height 22
